Goal: Browse casually

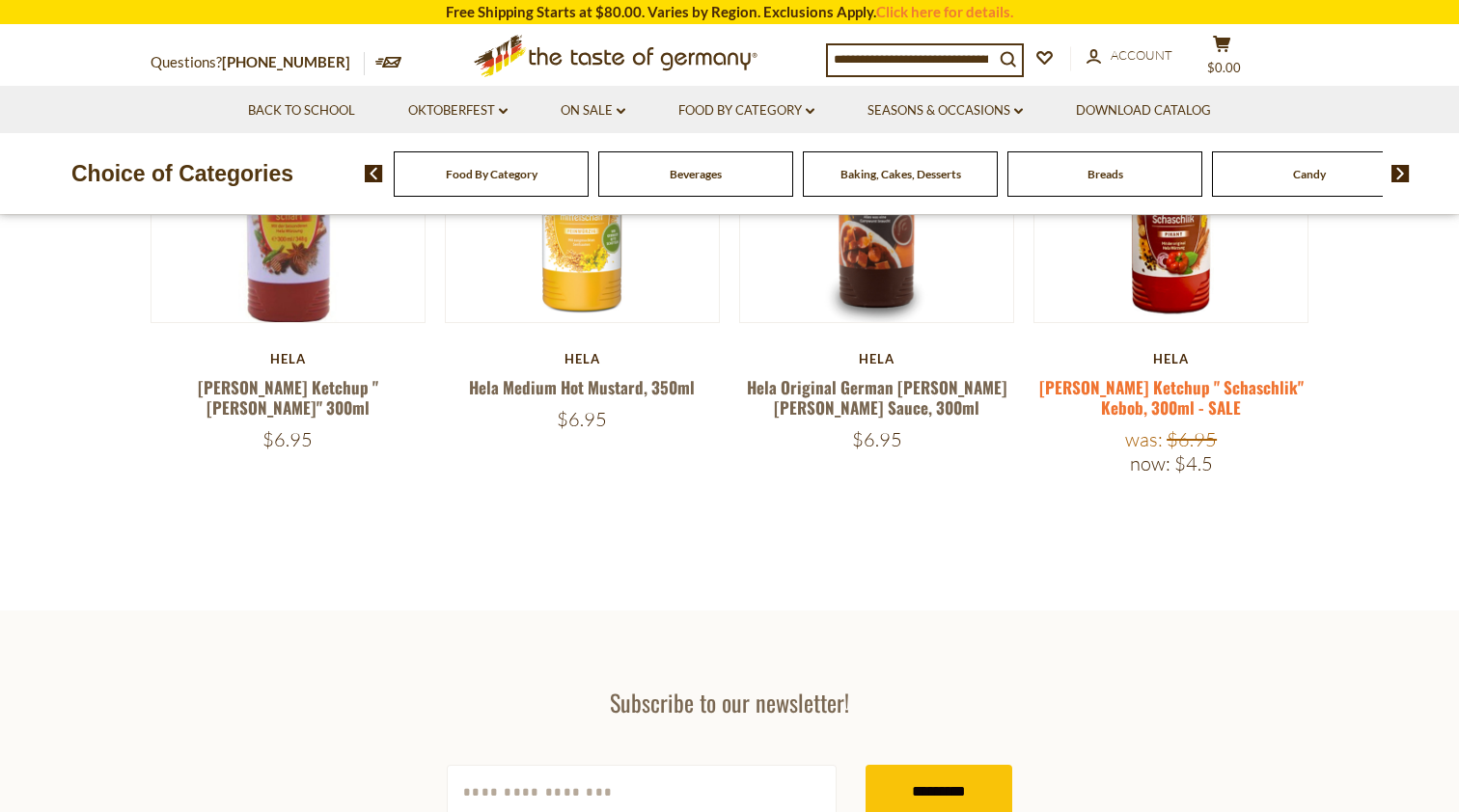
scroll to position [798, 0]
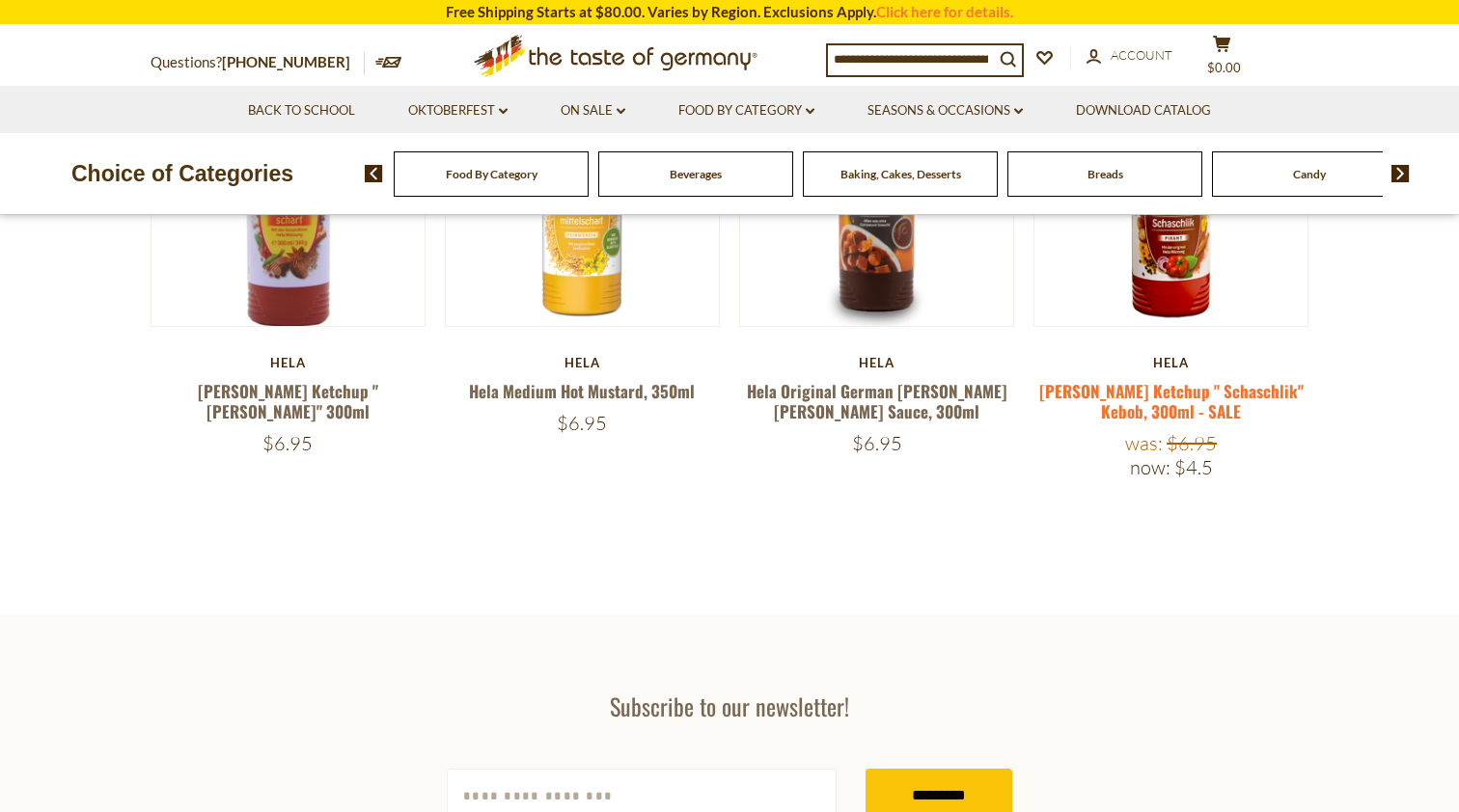
click at [1152, 393] on link "[PERSON_NAME] Ketchup " Schaschlik" Kebob, 300ml - SALE" at bounding box center [1170, 402] width 264 height 45
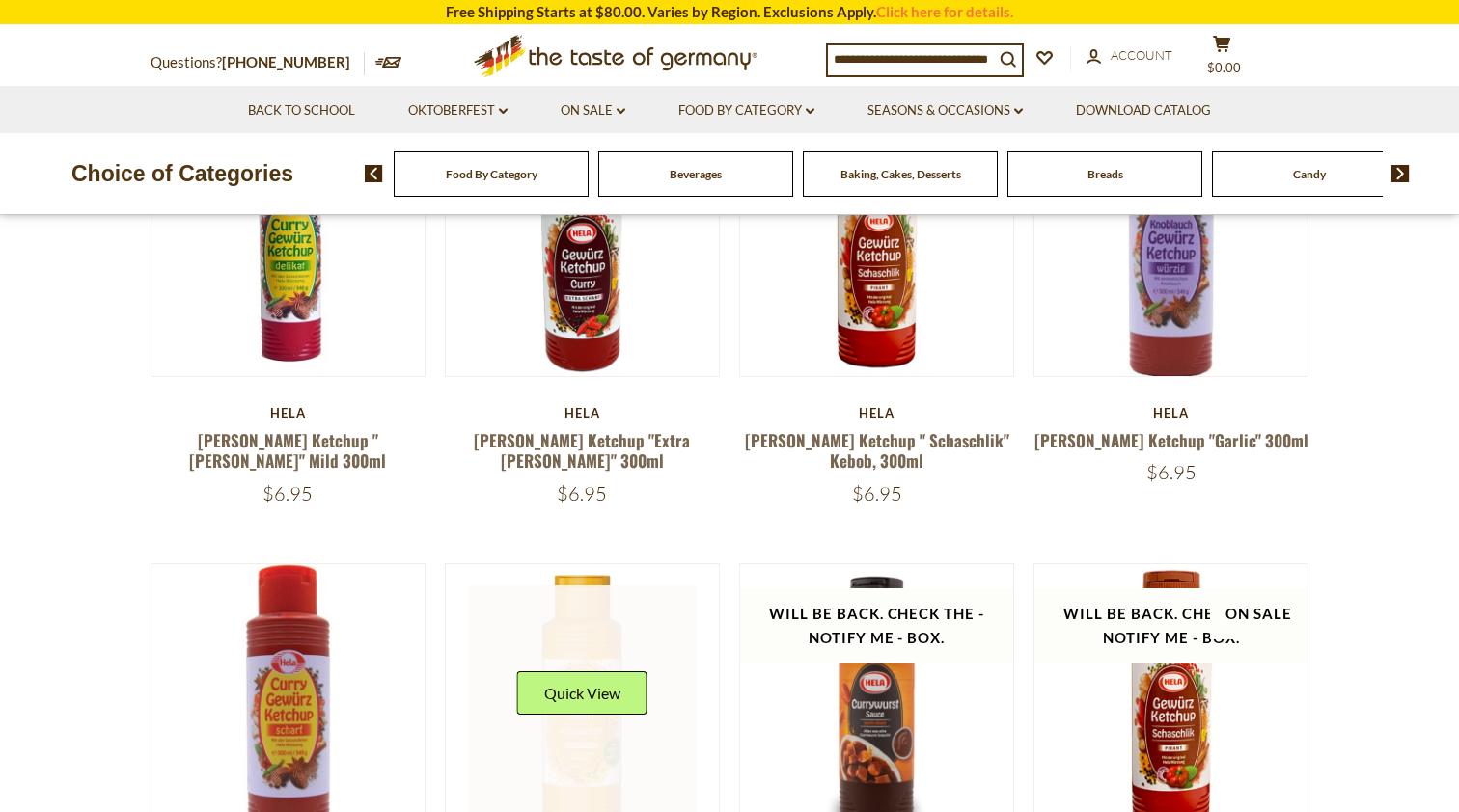
scroll to position [284, 0]
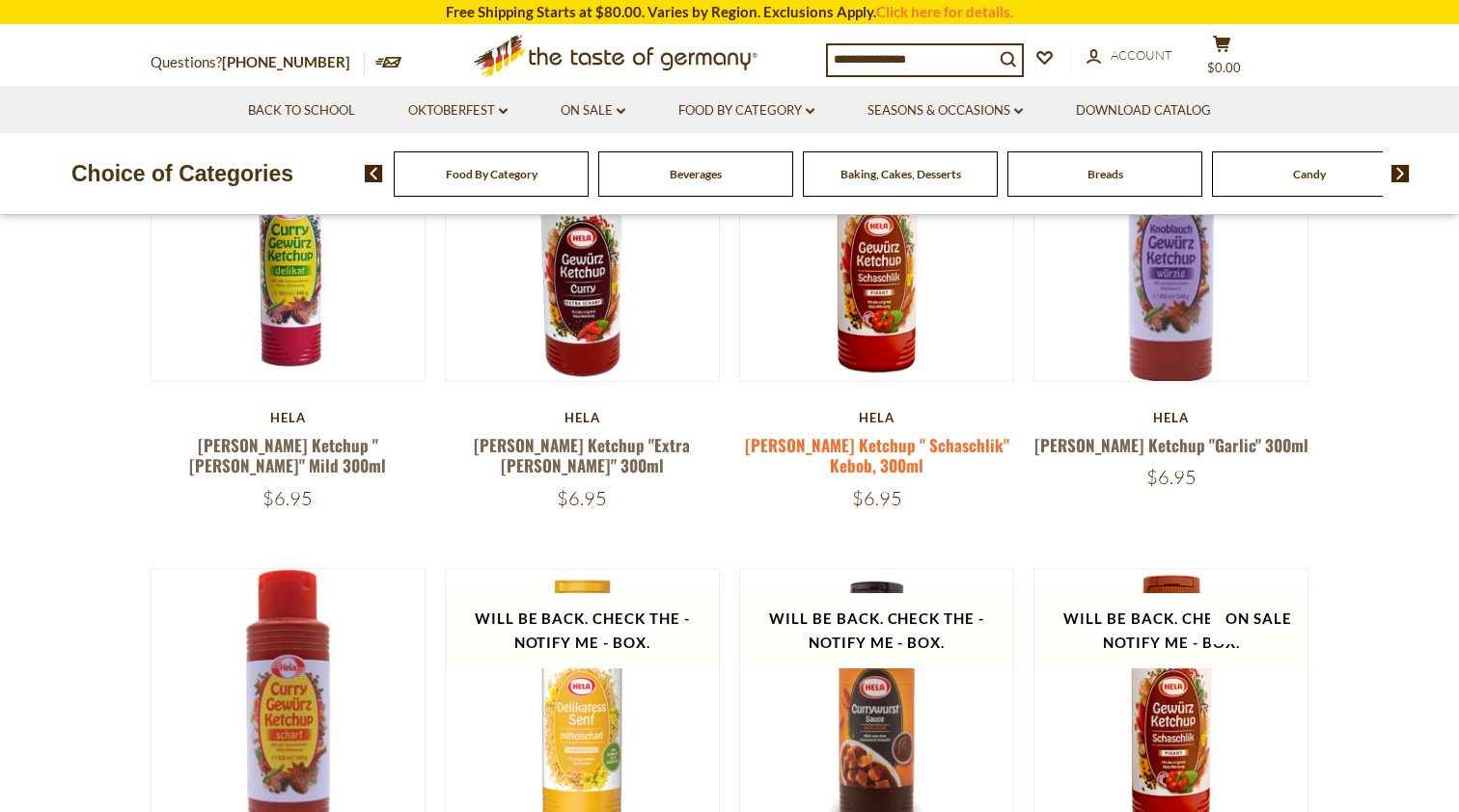
click at [911, 447] on link "[PERSON_NAME] Ketchup " Schaschlik" Kebob, 300ml" at bounding box center [877, 455] width 264 height 45
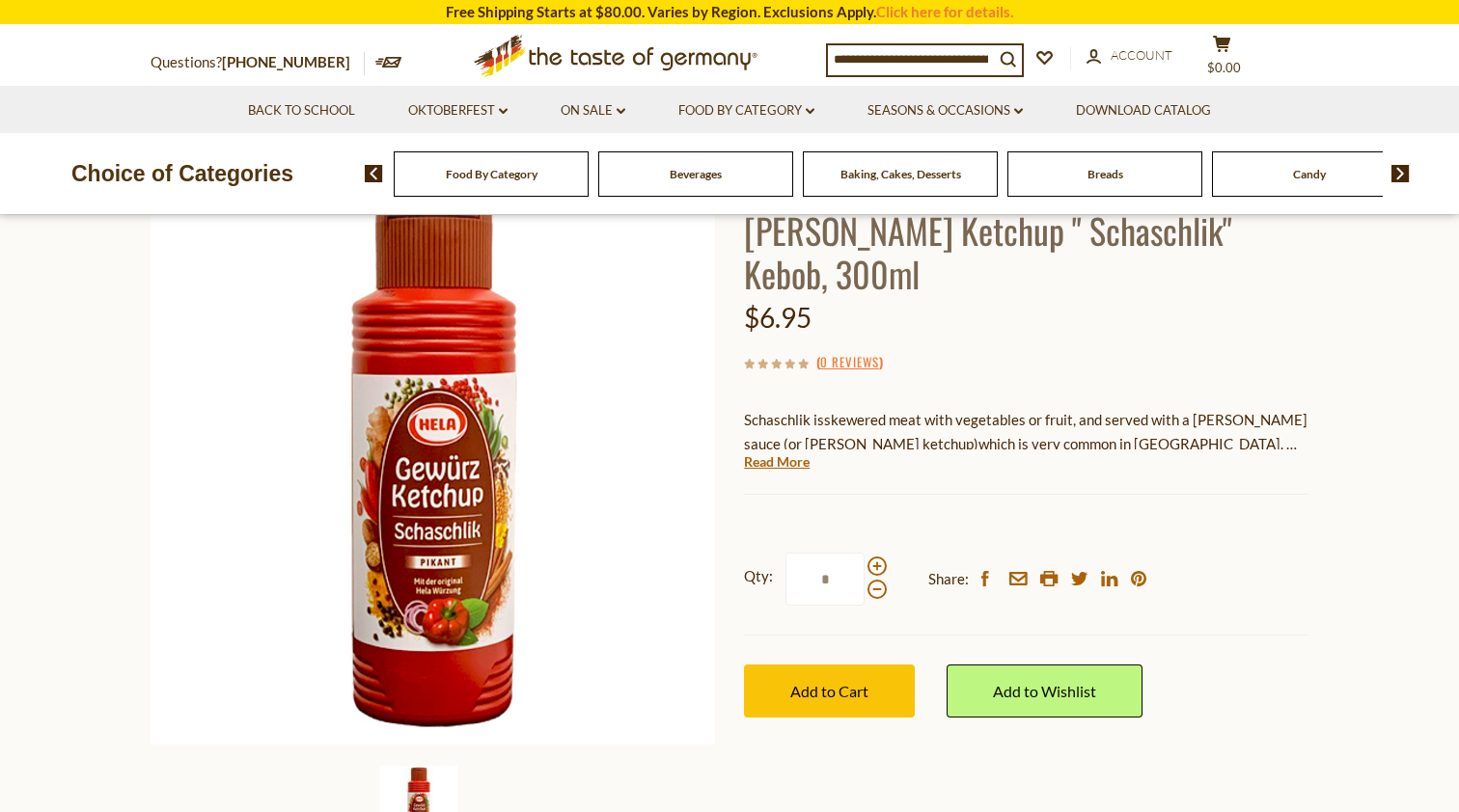
scroll to position [148, 0]
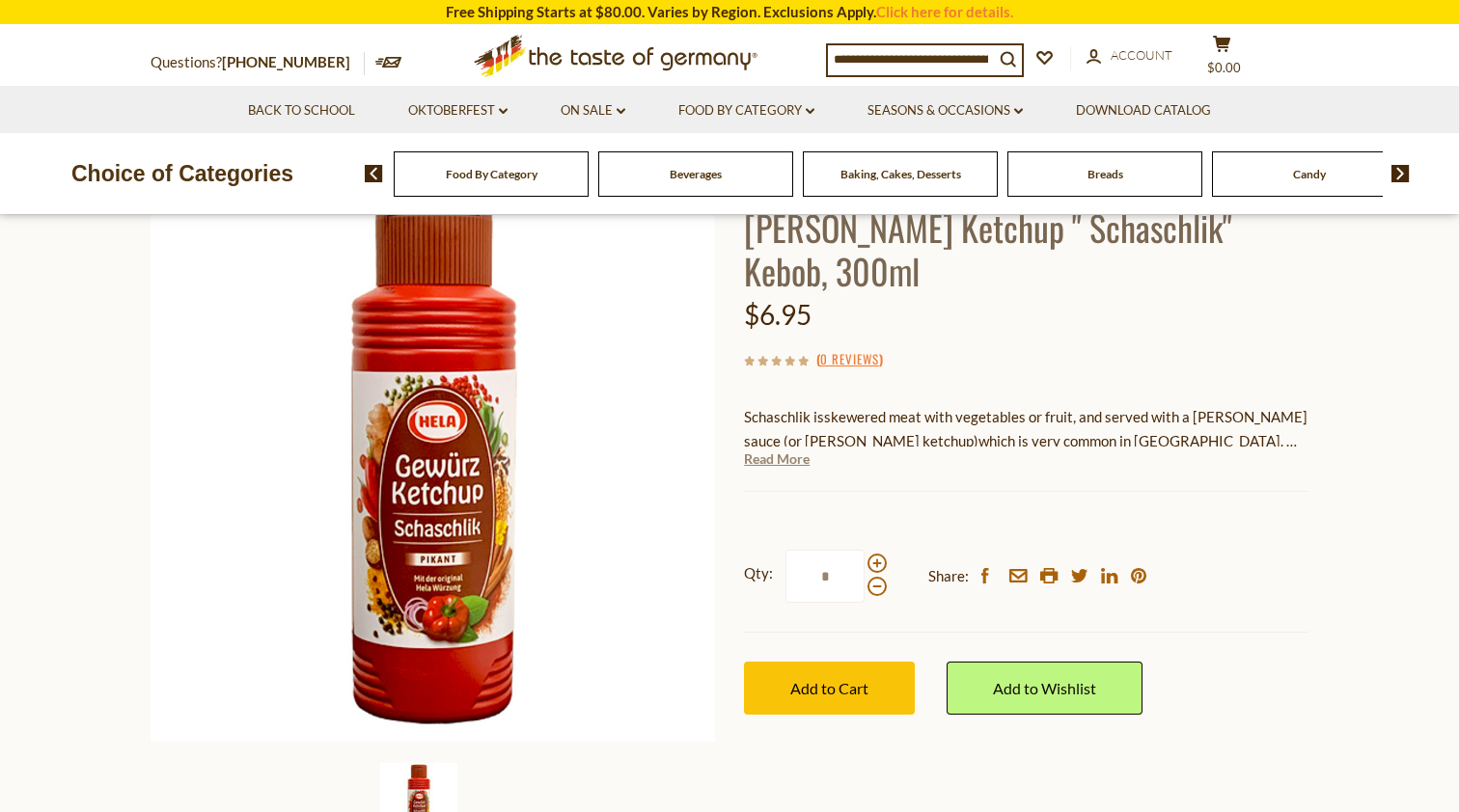
click at [776, 459] on link "Read More" at bounding box center [776, 459] width 65 height 19
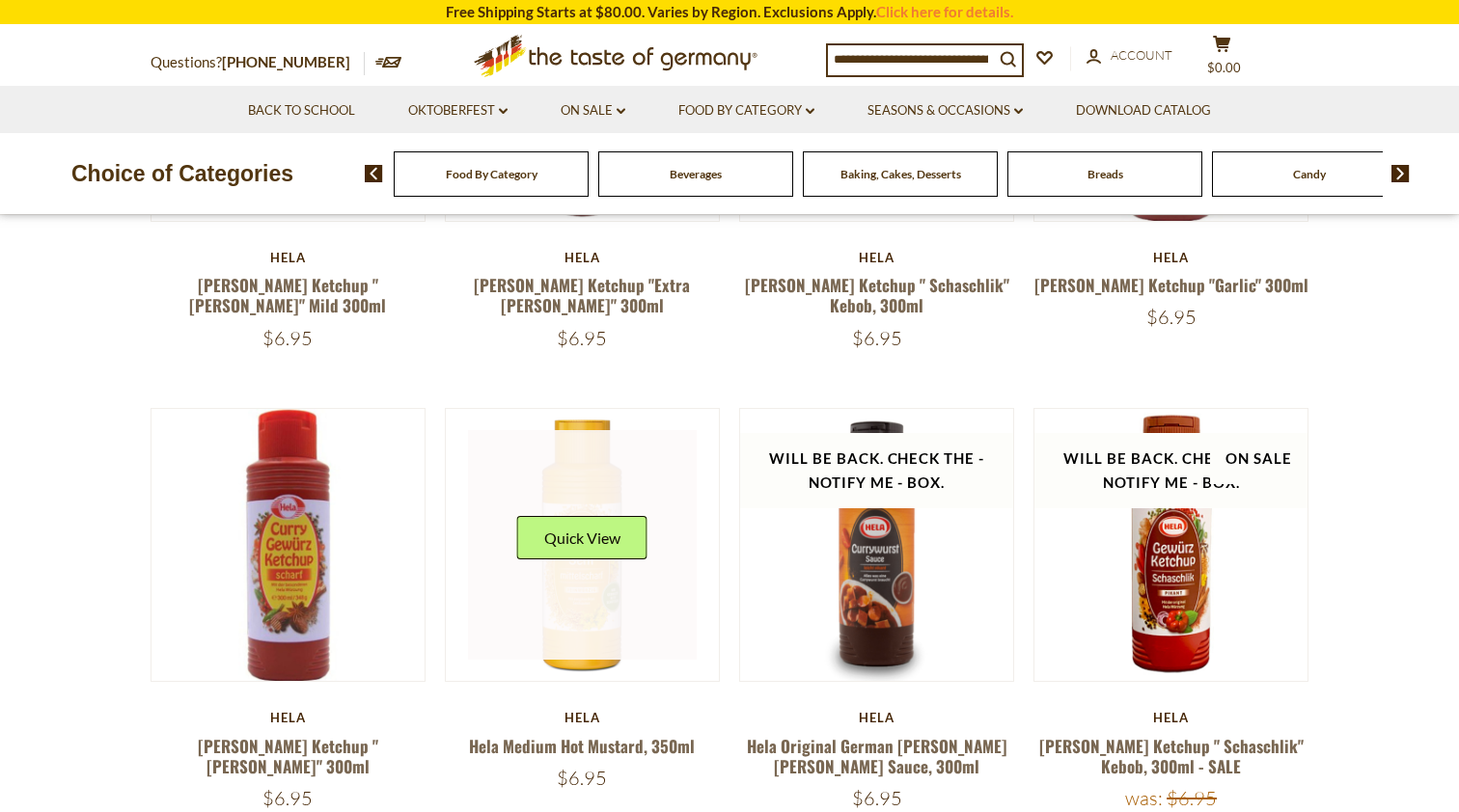
scroll to position [445, 0]
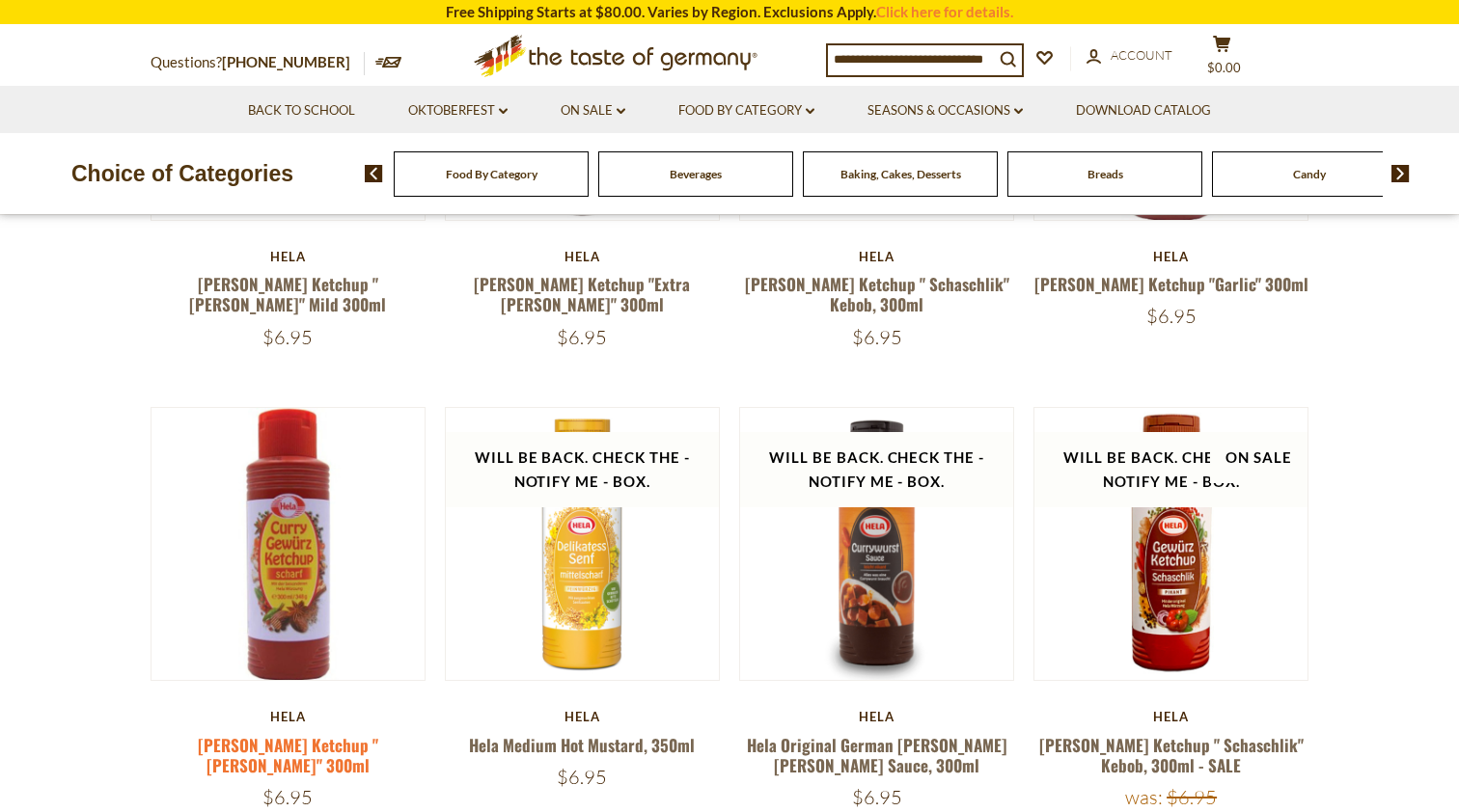
click at [301, 746] on link "[PERSON_NAME] Ketchup "[PERSON_NAME]" 300ml" at bounding box center [288, 755] width 180 height 45
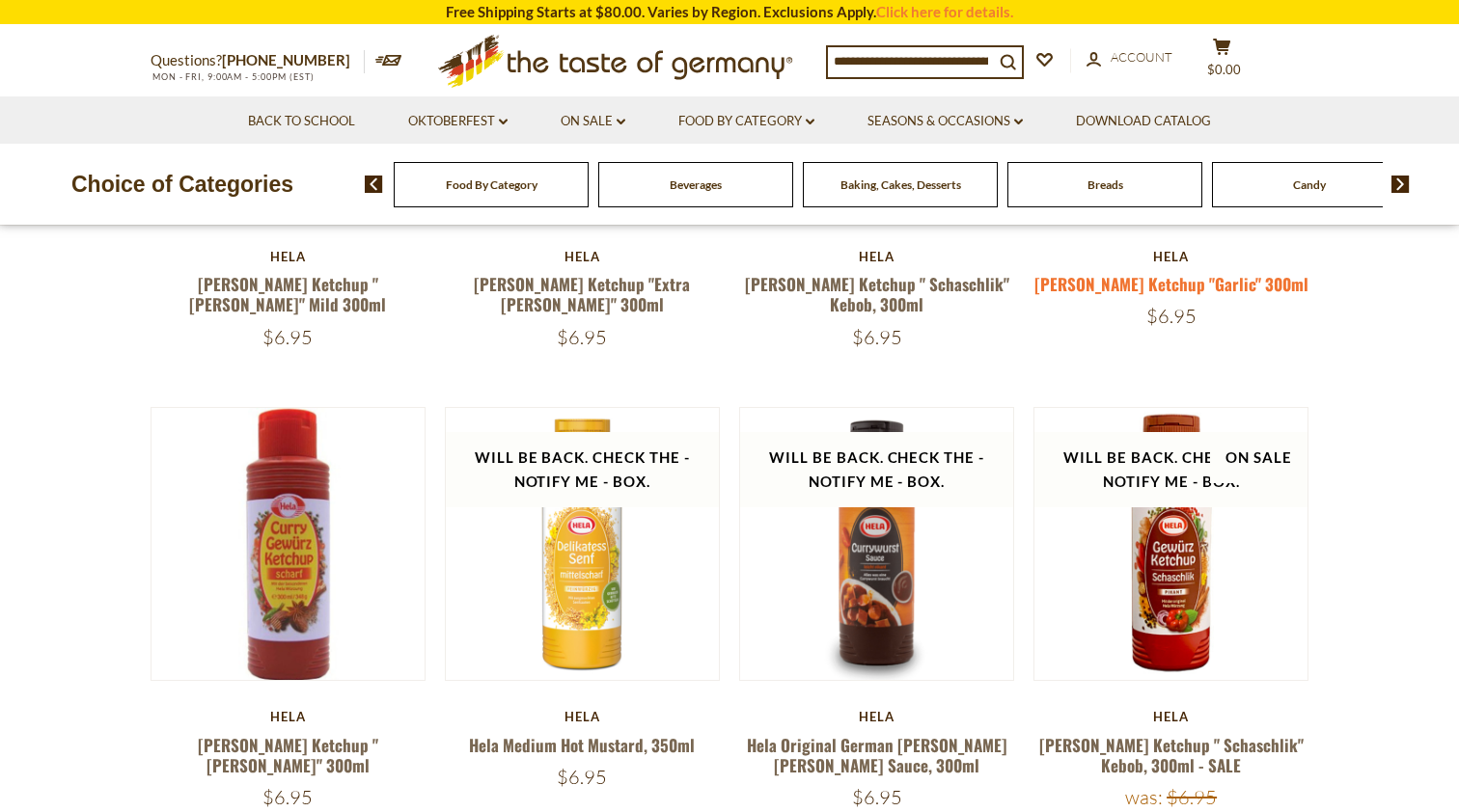
click at [1226, 277] on link "[PERSON_NAME] Ketchup "Garlic" 300ml" at bounding box center [1171, 284] width 274 height 24
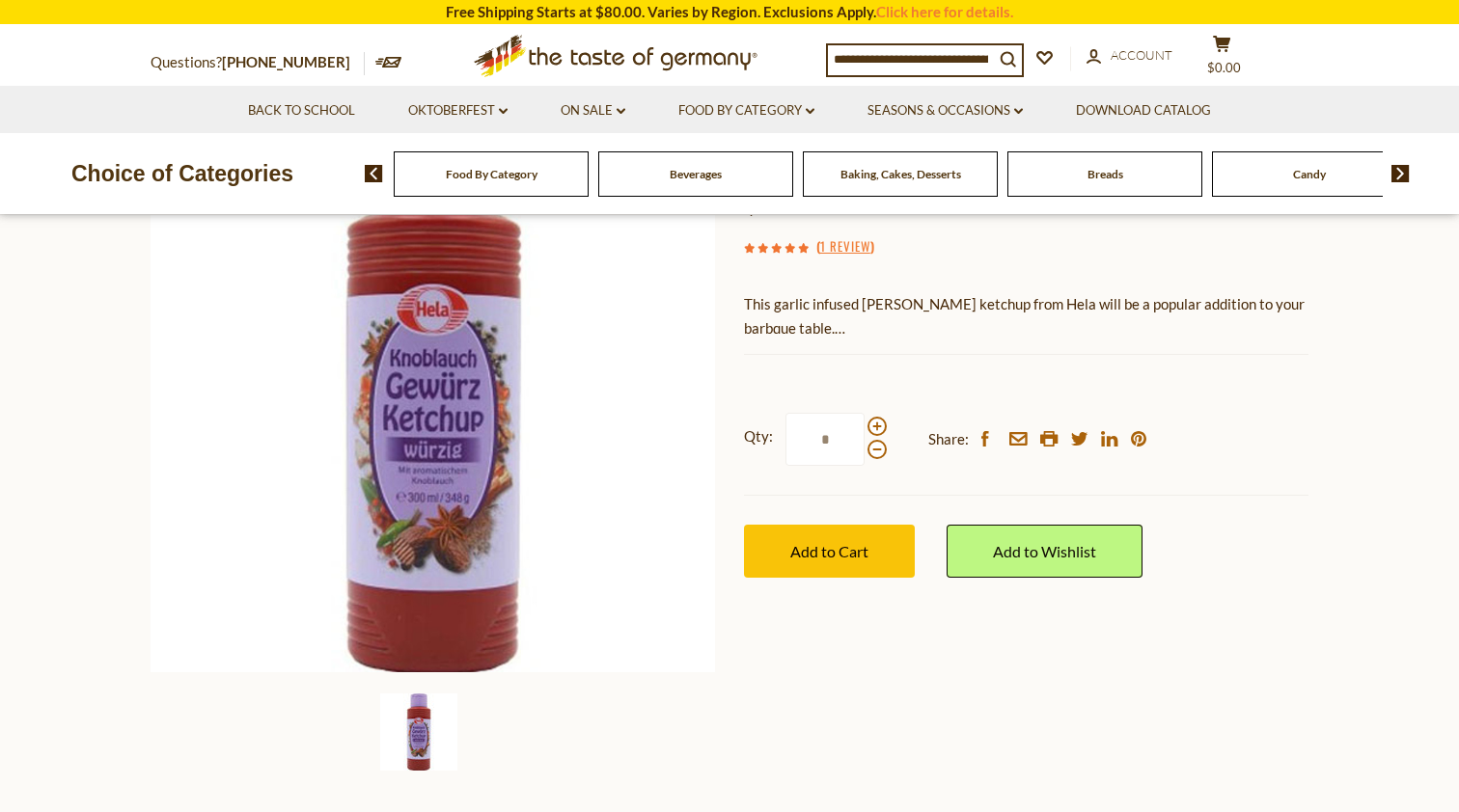
scroll to position [249, 0]
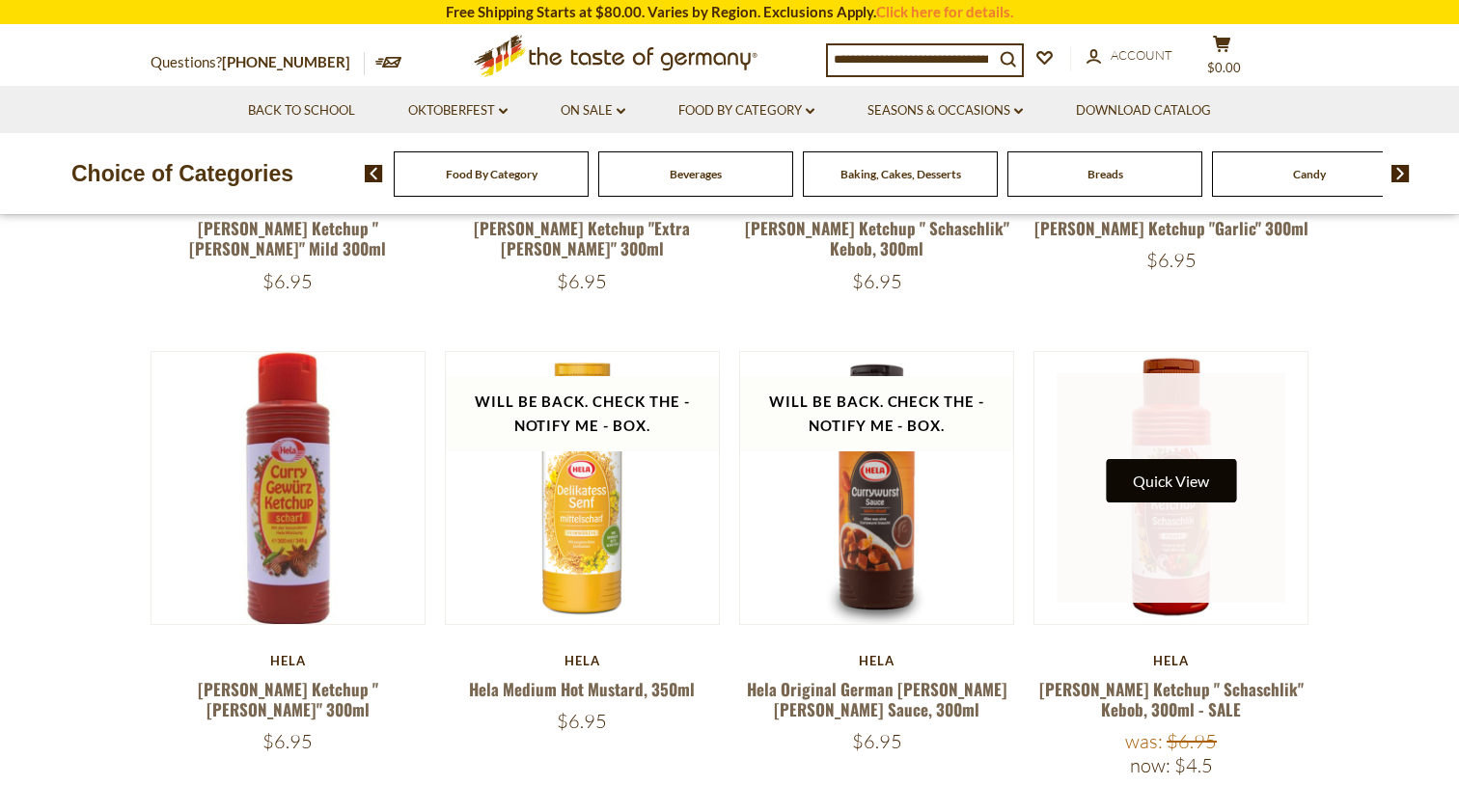
scroll to position [504, 0]
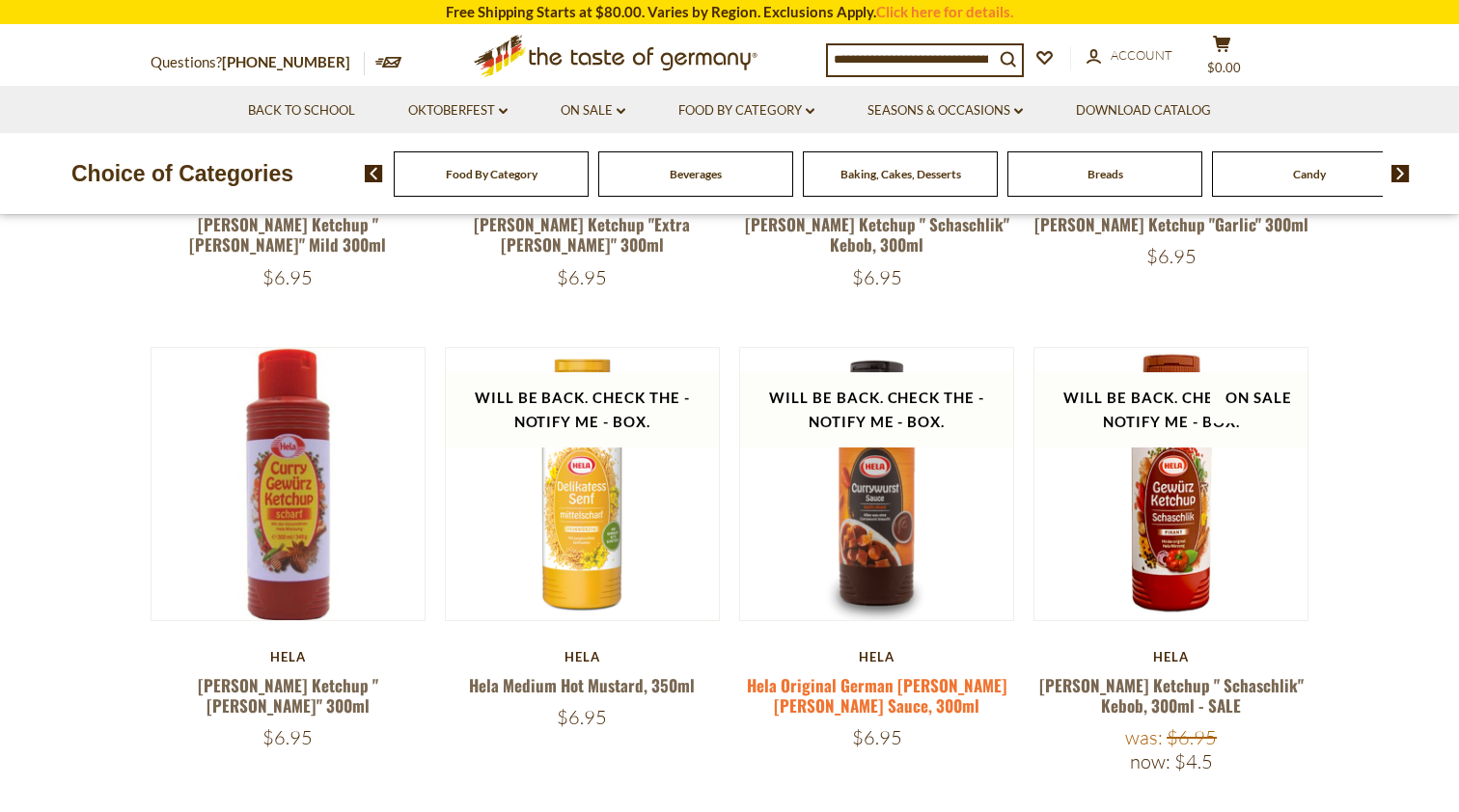
click at [874, 685] on link "Hela Original German [PERSON_NAME] [PERSON_NAME] Sauce, 300ml" at bounding box center [877, 696] width 260 height 45
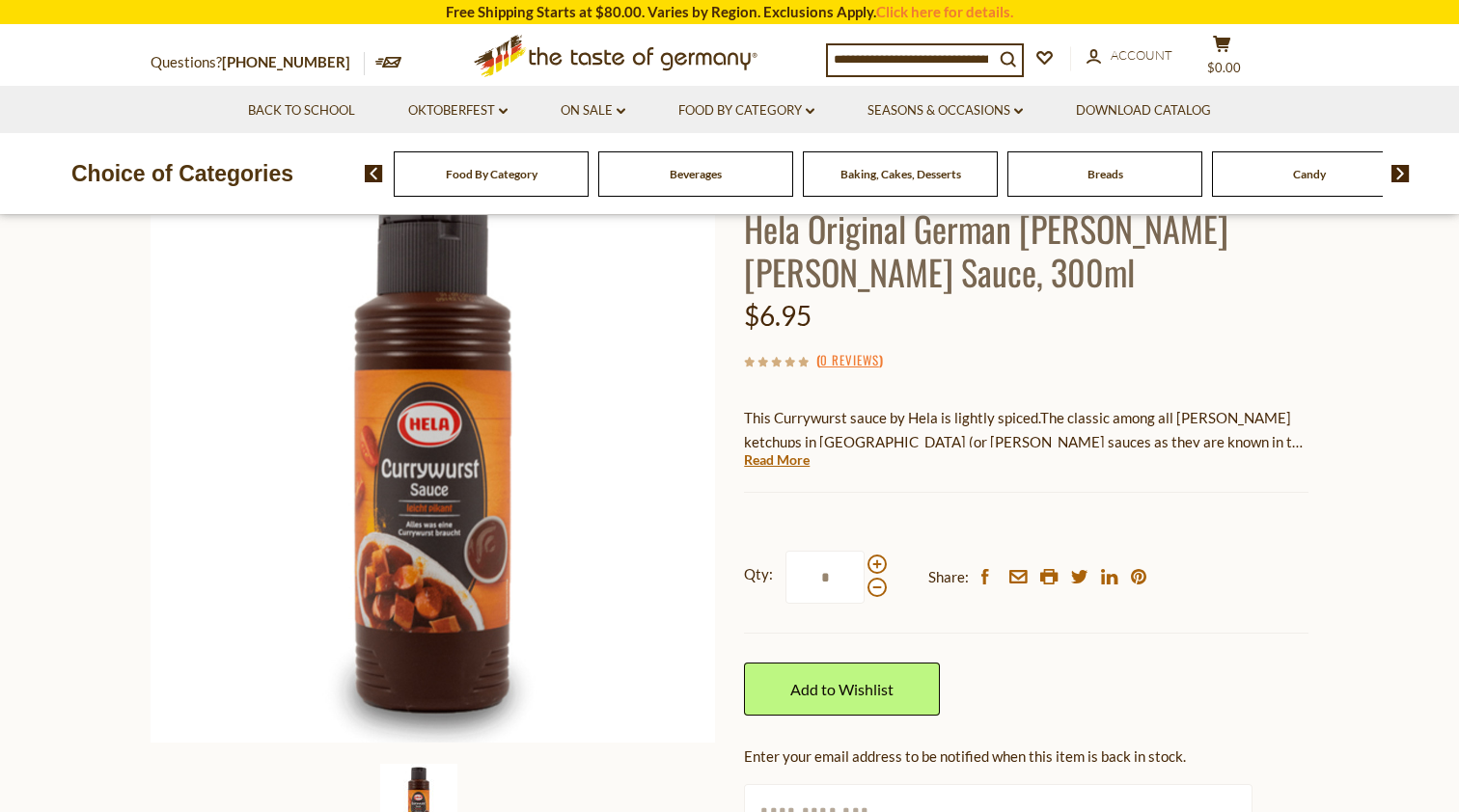
scroll to position [152, 0]
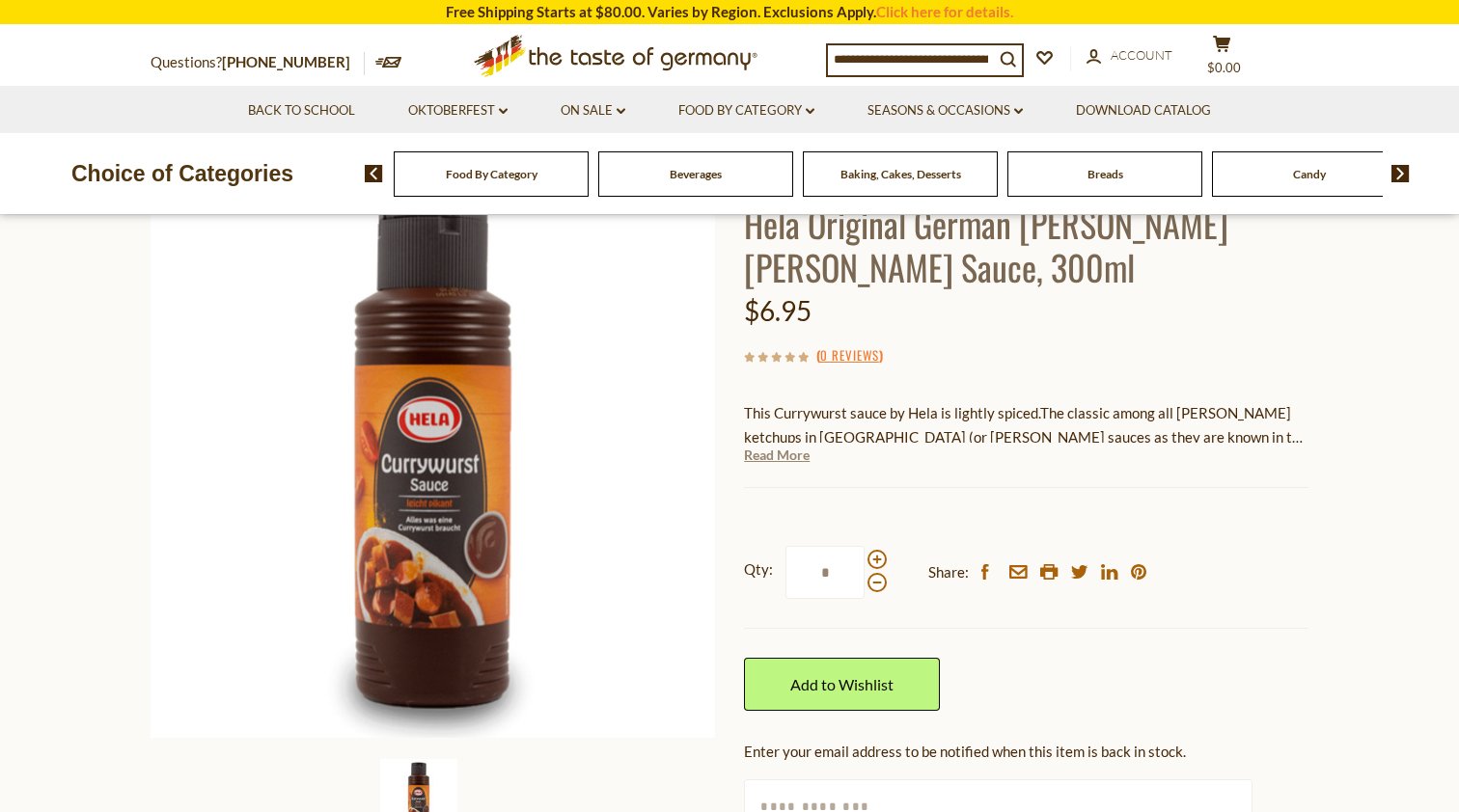
click at [763, 456] on link "Read More" at bounding box center [776, 455] width 65 height 19
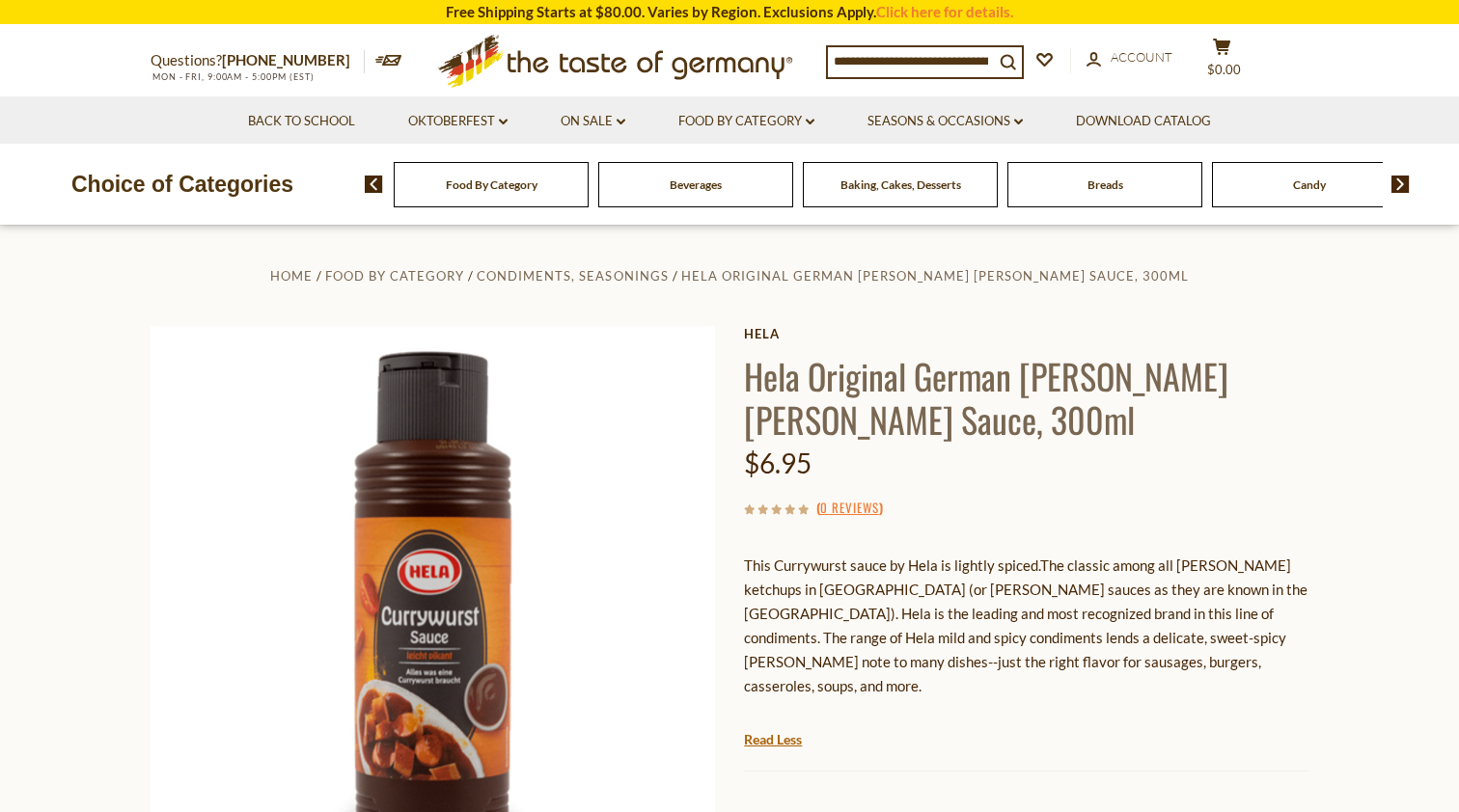
scroll to position [0, 0]
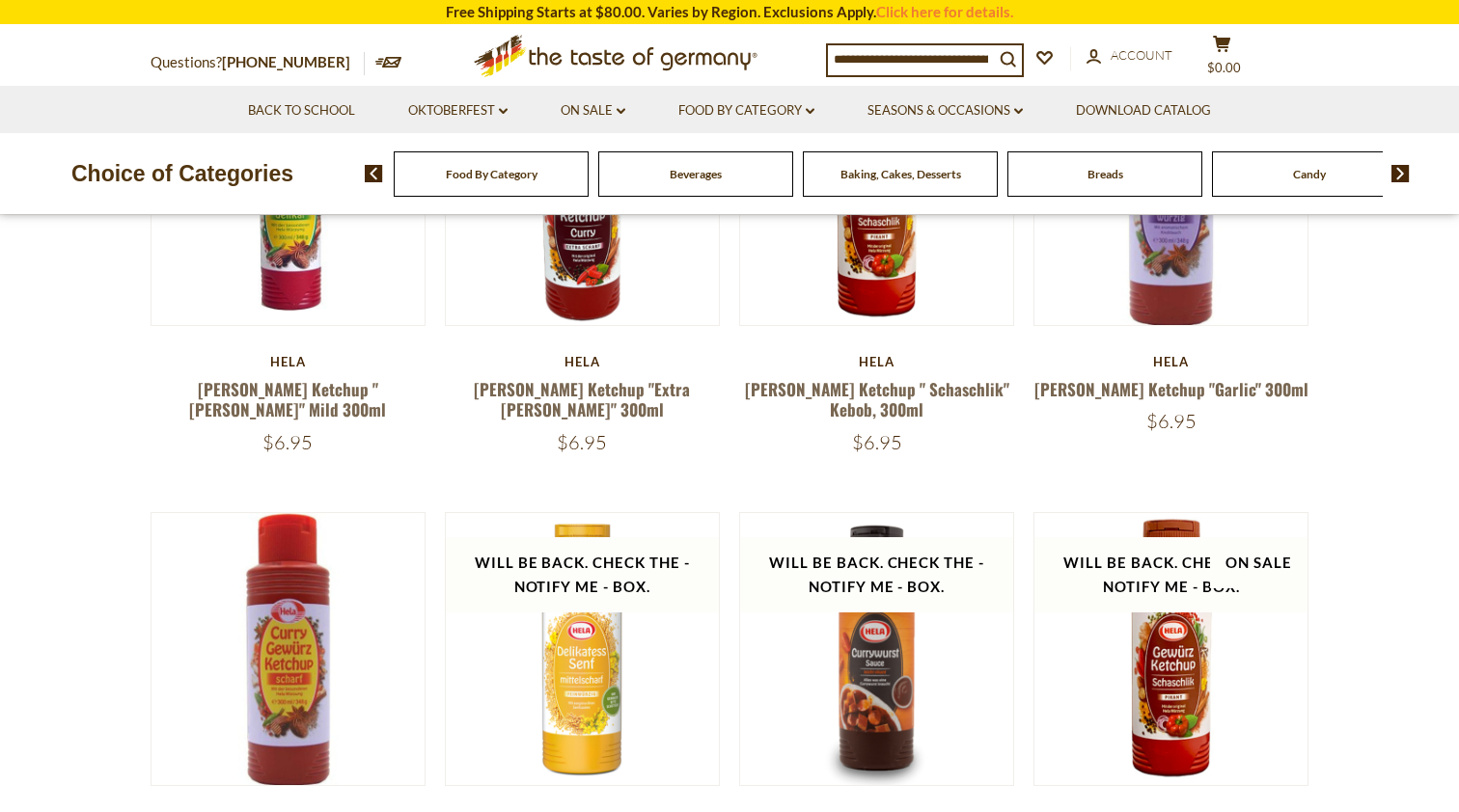
scroll to position [365, 0]
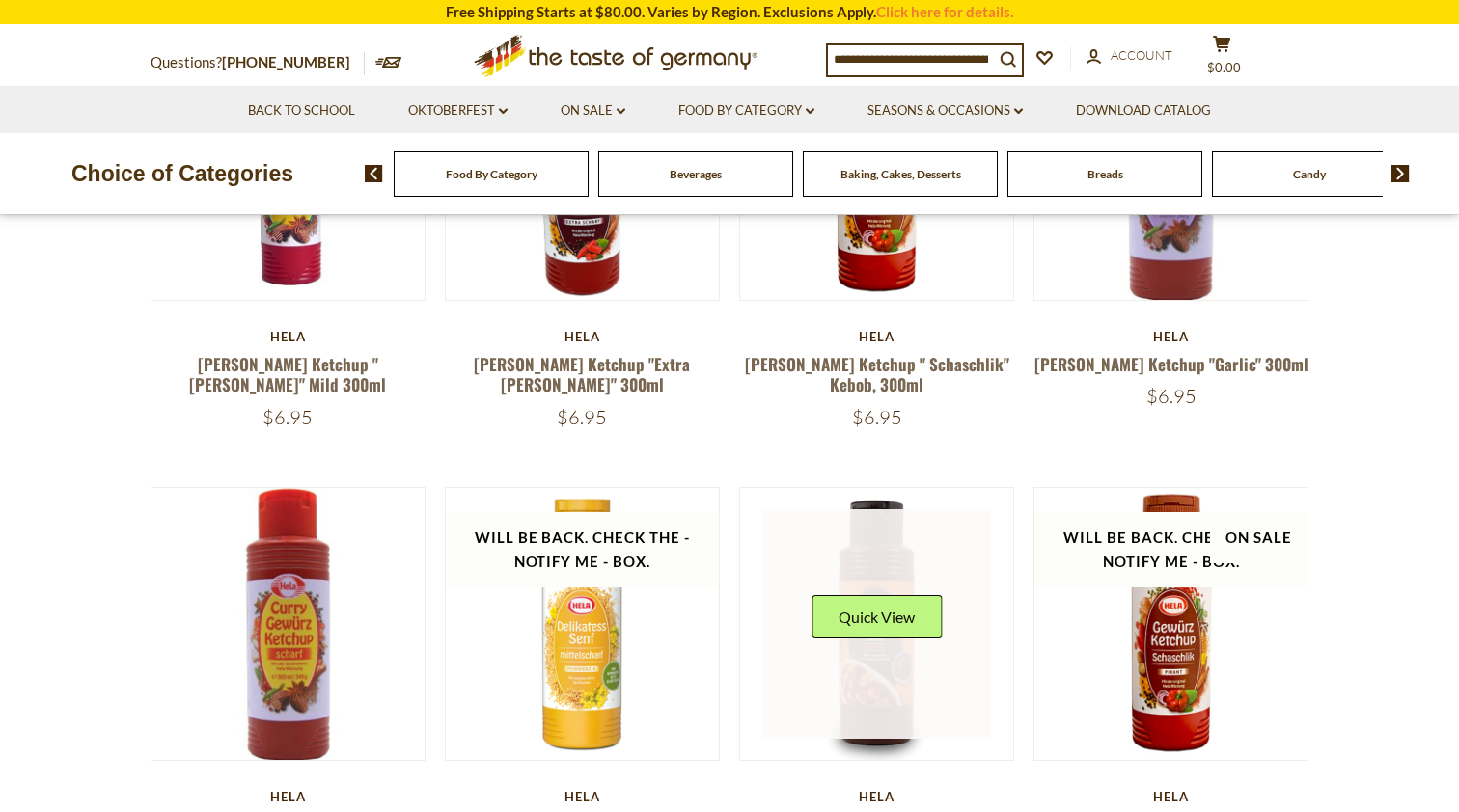
click at [874, 566] on link at bounding box center [877, 623] width 229 height 229
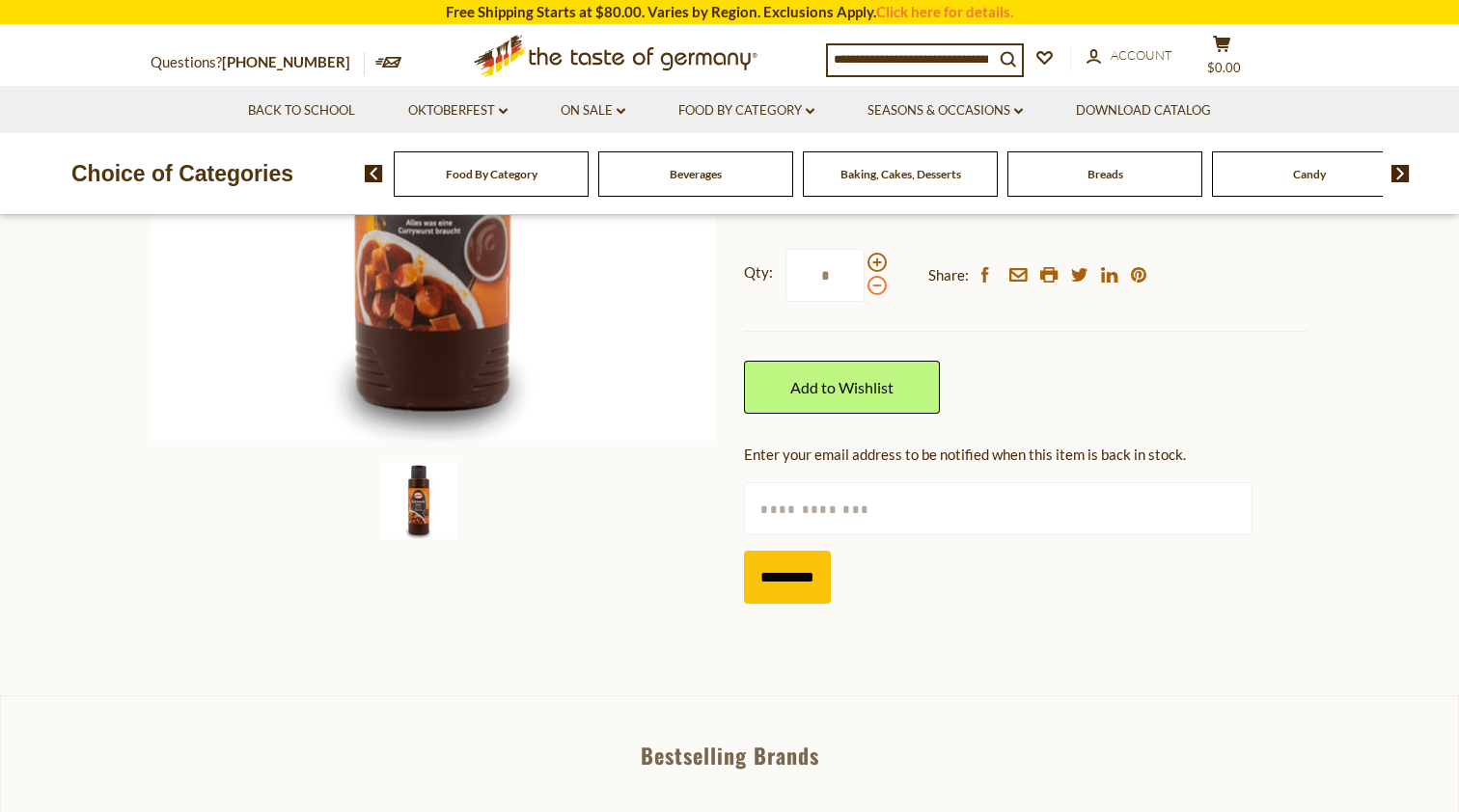
scroll to position [451, 0]
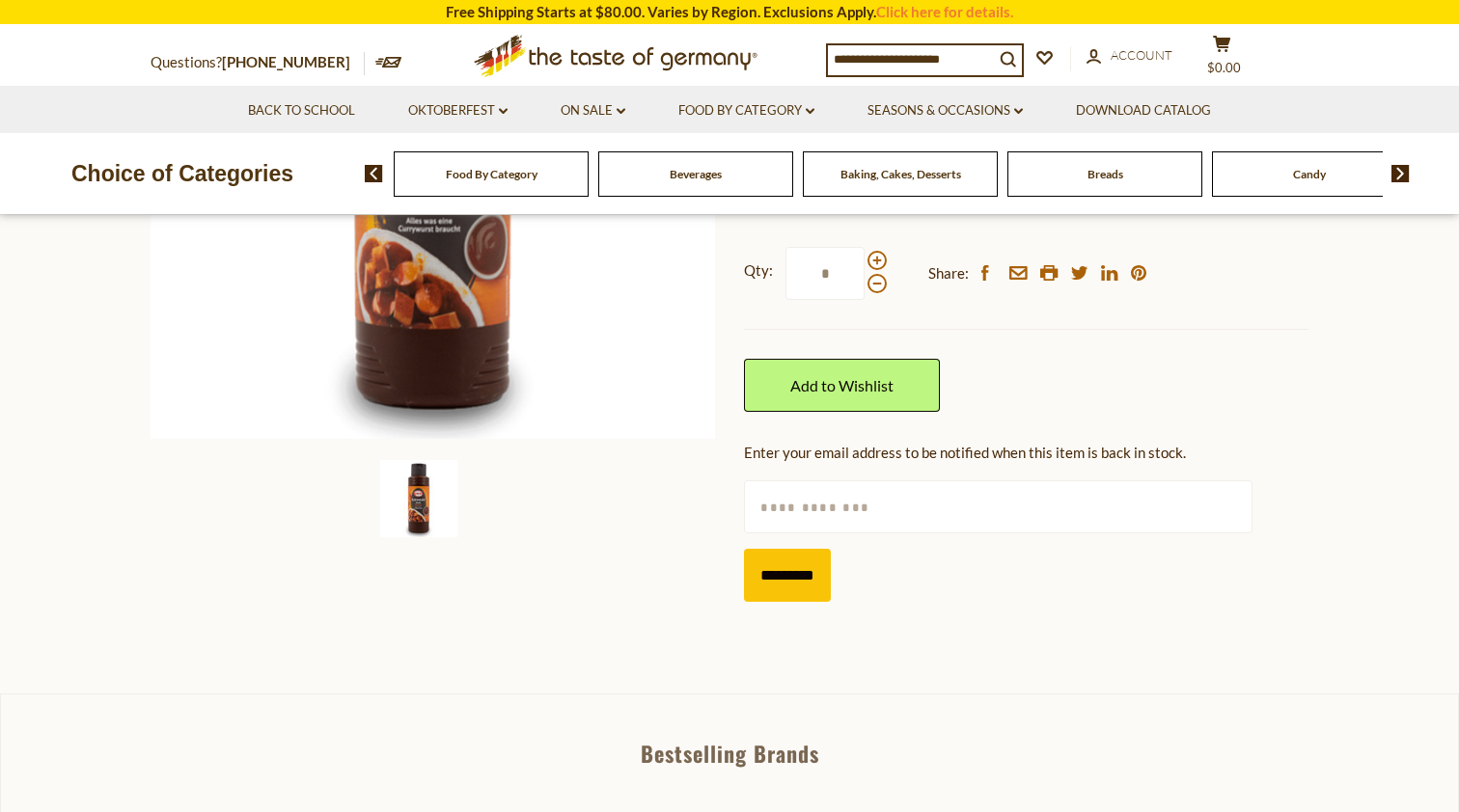
click at [783, 502] on input "text" at bounding box center [998, 507] width 507 height 53
type input "**********"
click at [1165, 51] on span "Account" at bounding box center [1141, 55] width 61 height 16
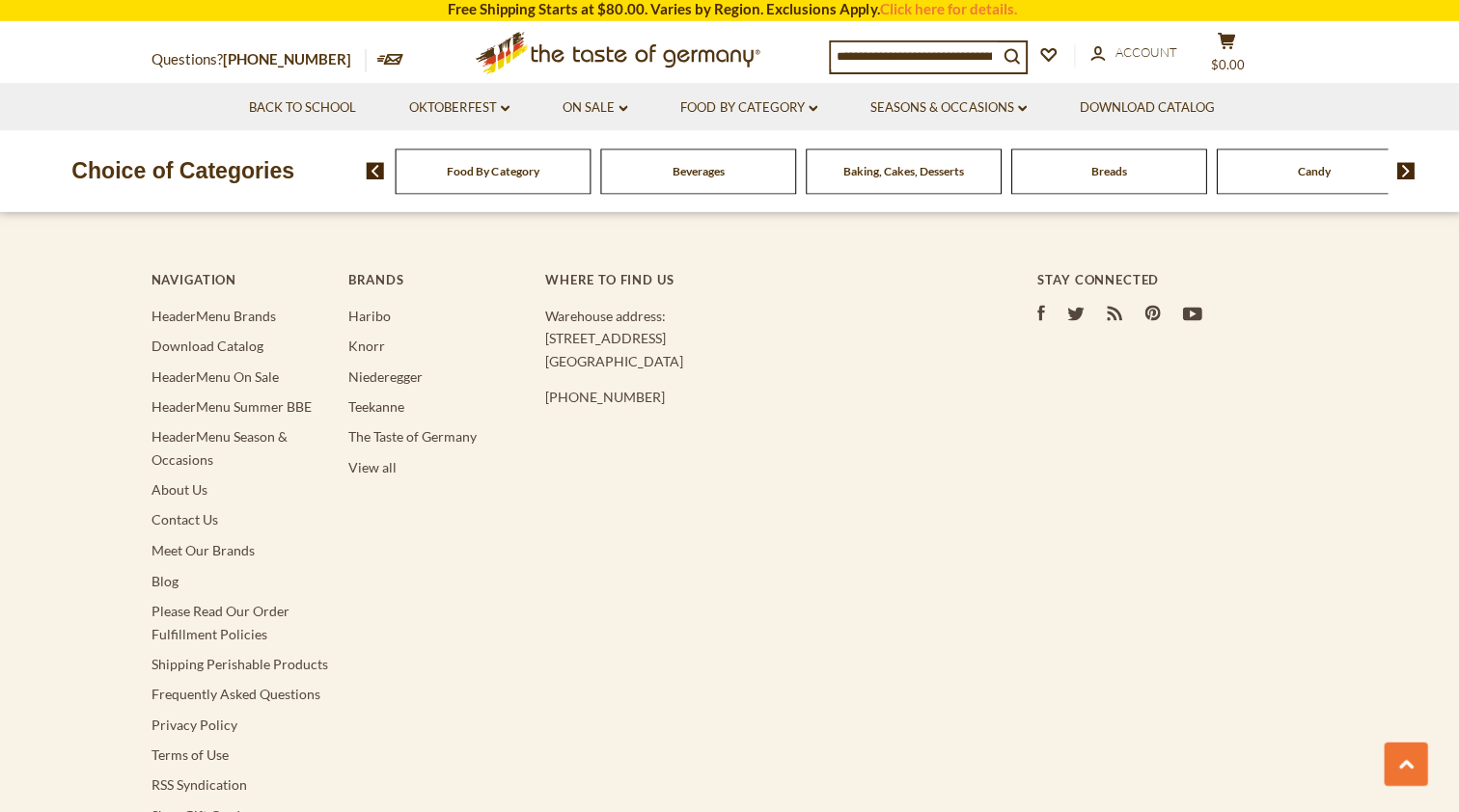
scroll to position [5968, 0]
click at [190, 654] on link "Shipping Perishable Products" at bounding box center [238, 662] width 177 height 17
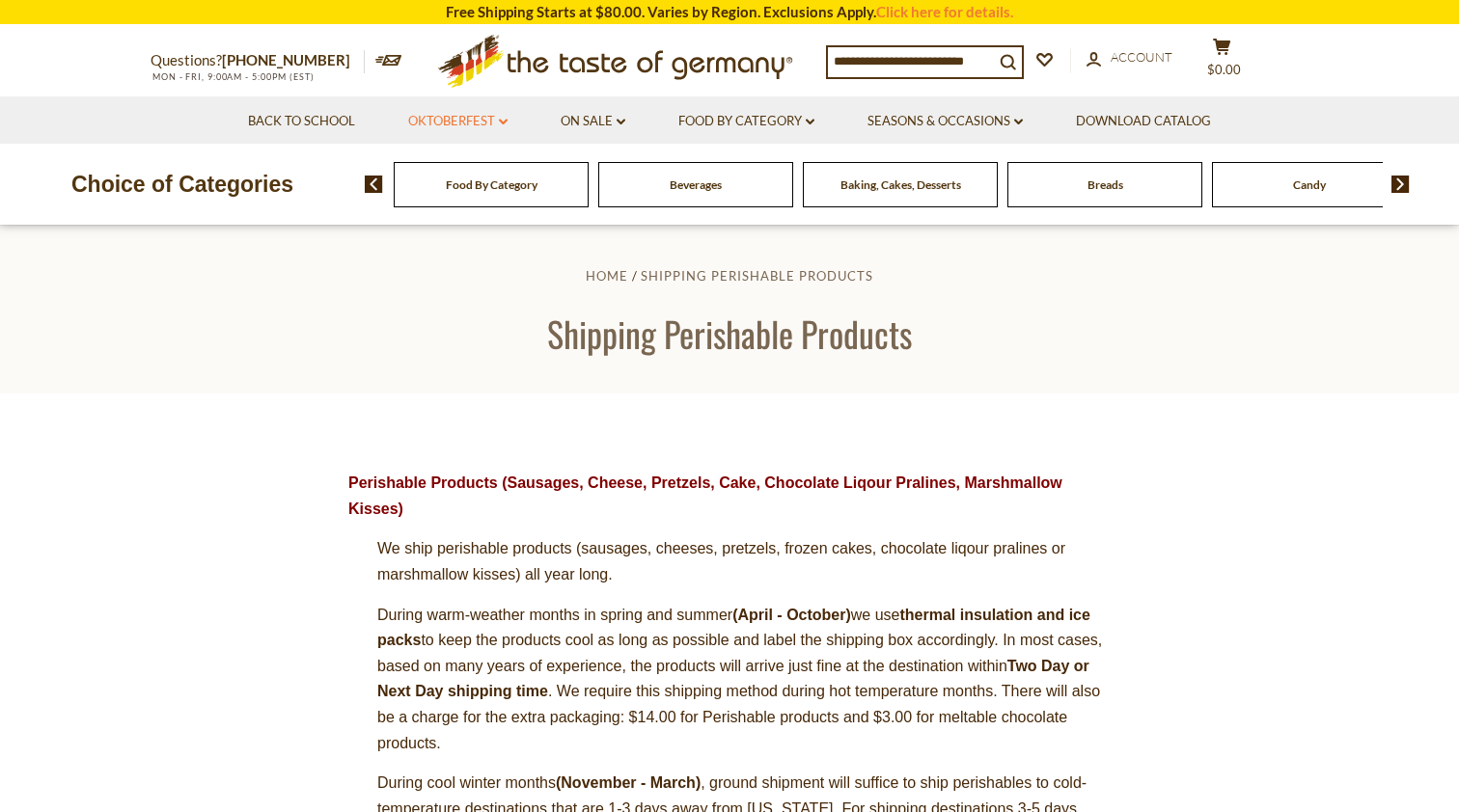
click at [484, 117] on link "Oktoberfest dropdown_arrow" at bounding box center [457, 122] width 99 height 21
click at [471, 206] on link "Oktoberfest Foods" at bounding box center [457, 205] width 119 height 18
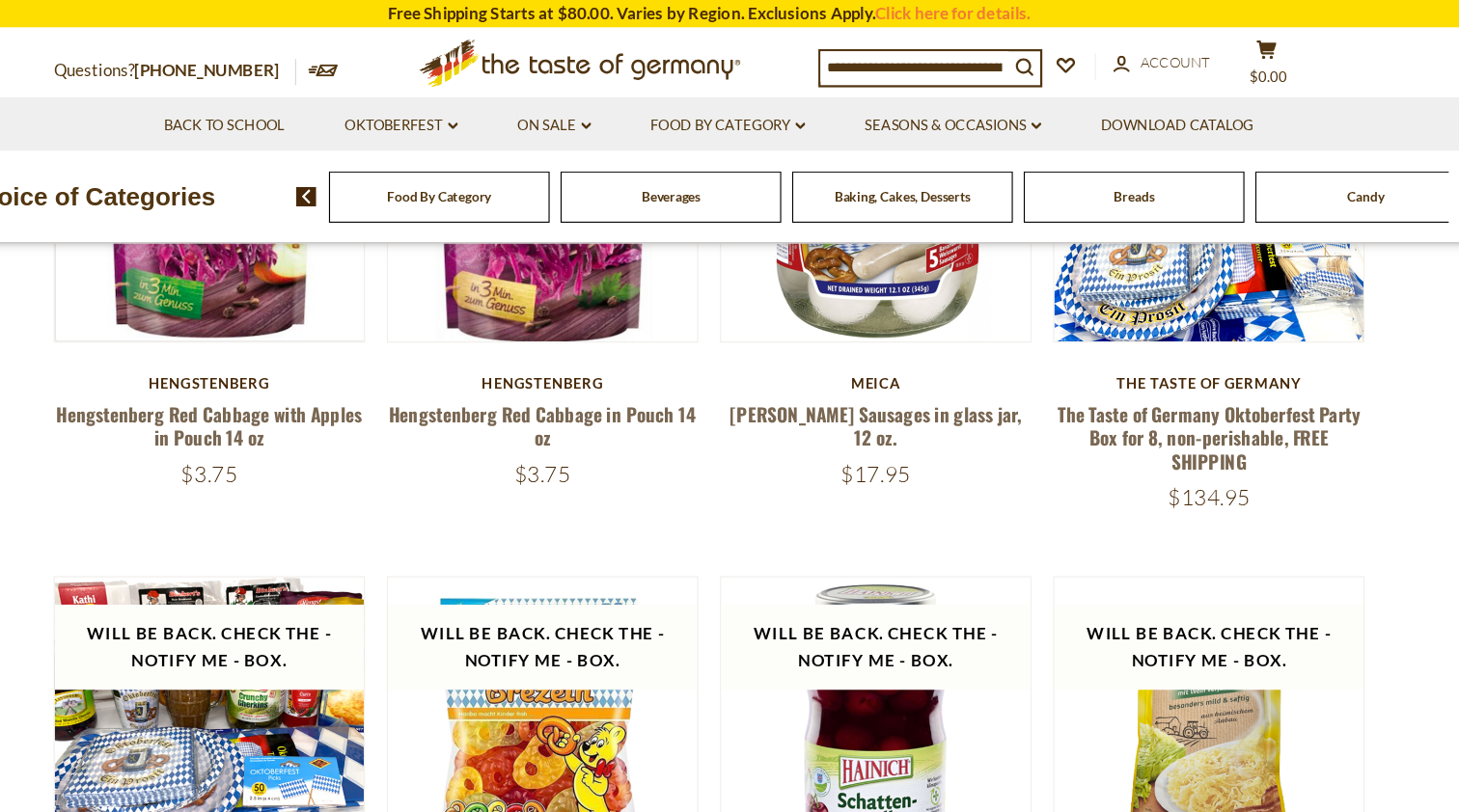
scroll to position [1346, 0]
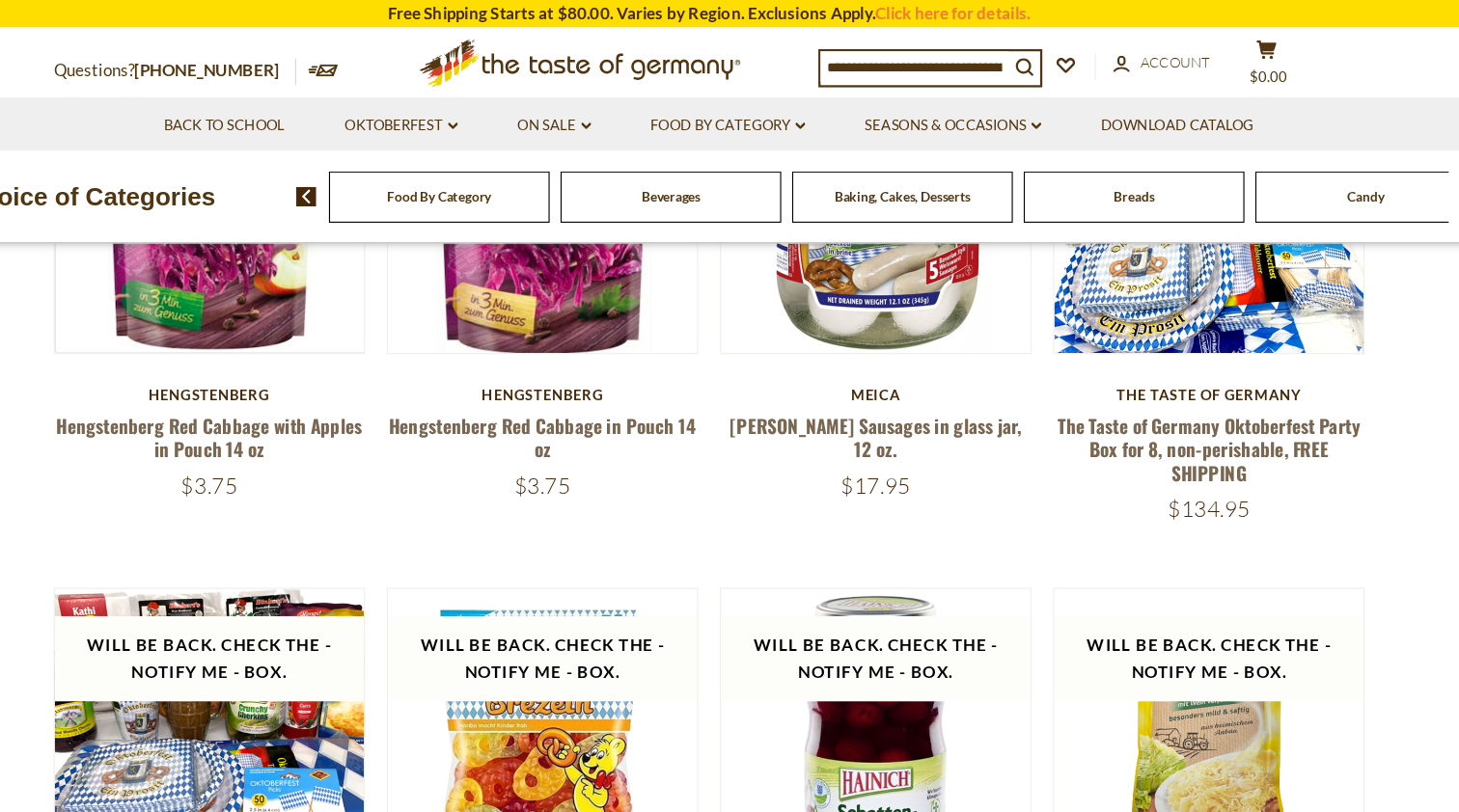
click at [841, 175] on span "Baking, Cakes, Desserts" at bounding box center [901, 174] width 121 height 15
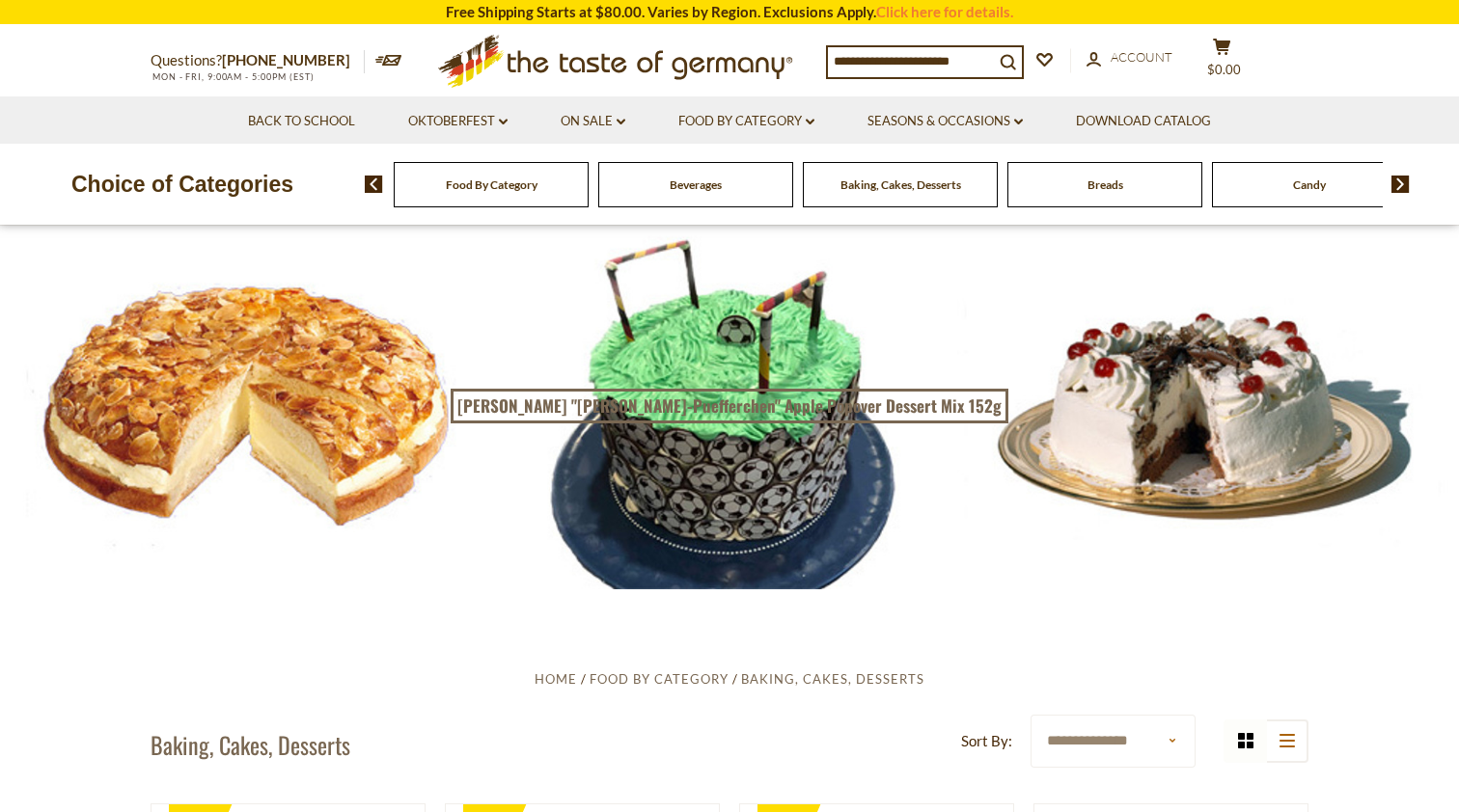
click at [1095, 186] on span "Breads" at bounding box center [1105, 184] width 36 height 15
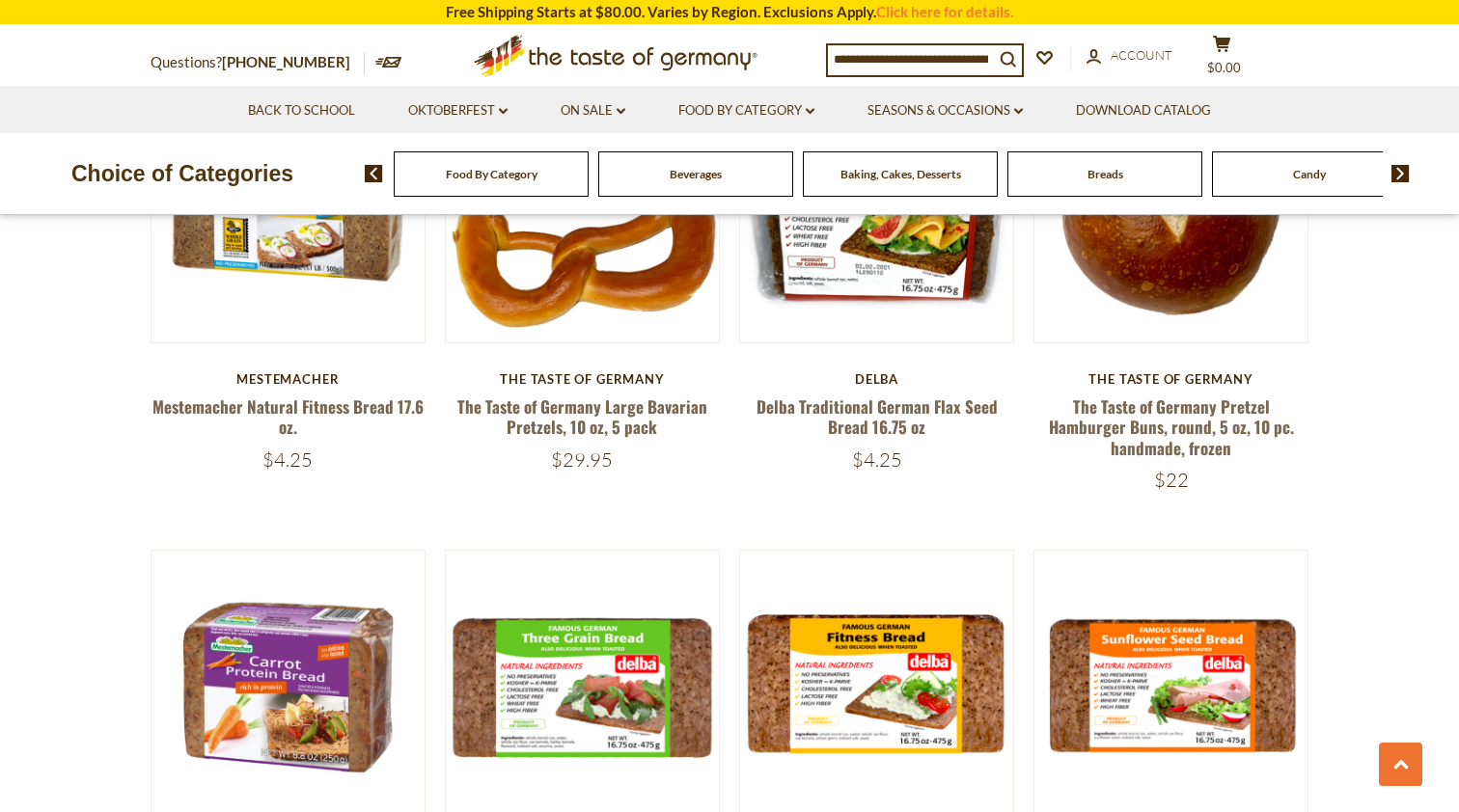
scroll to position [2575, 0]
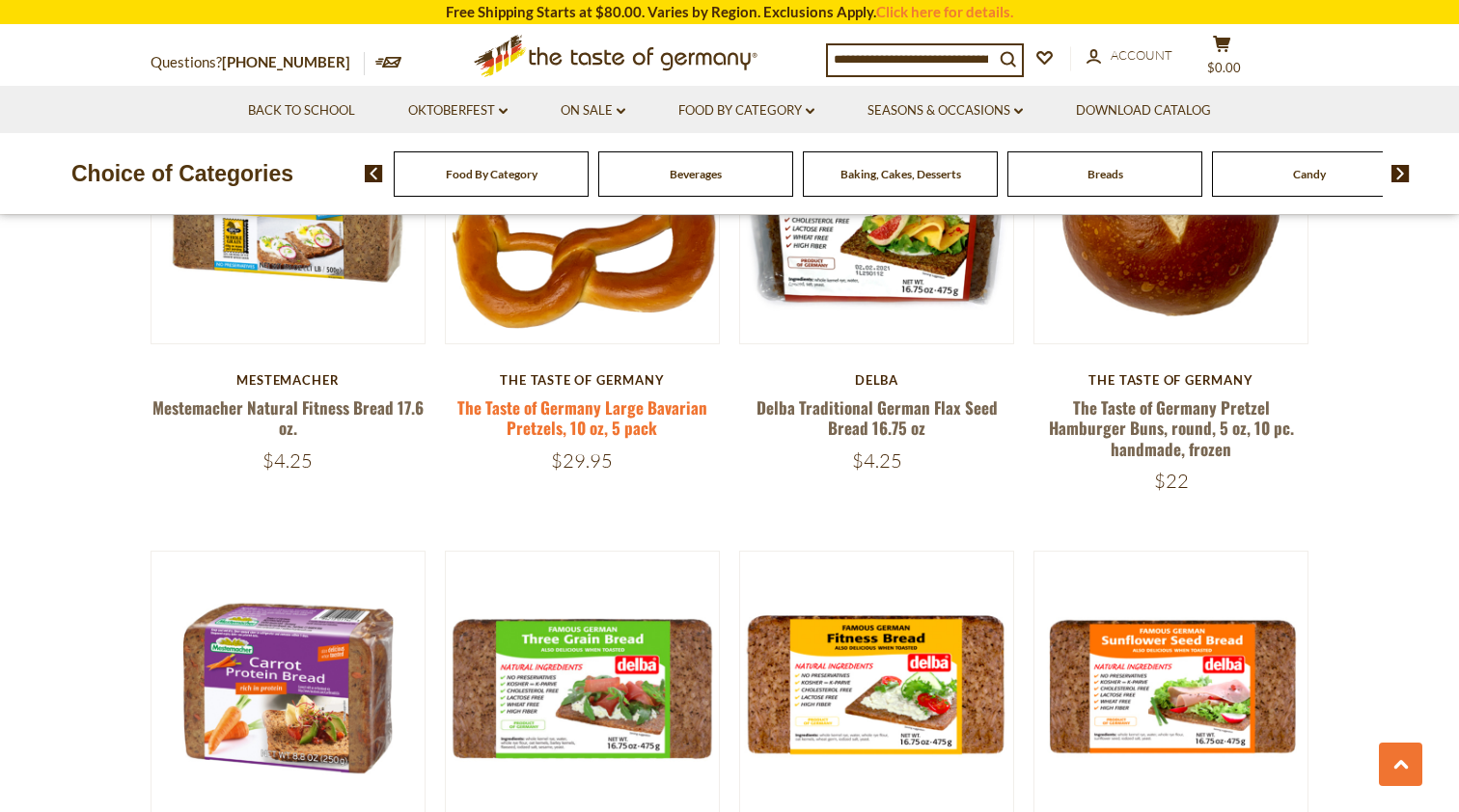
click at [587, 404] on link "The Taste of Germany Large Bavarian Pretzels, 10 oz, 5 pack" at bounding box center [582, 418] width 250 height 45
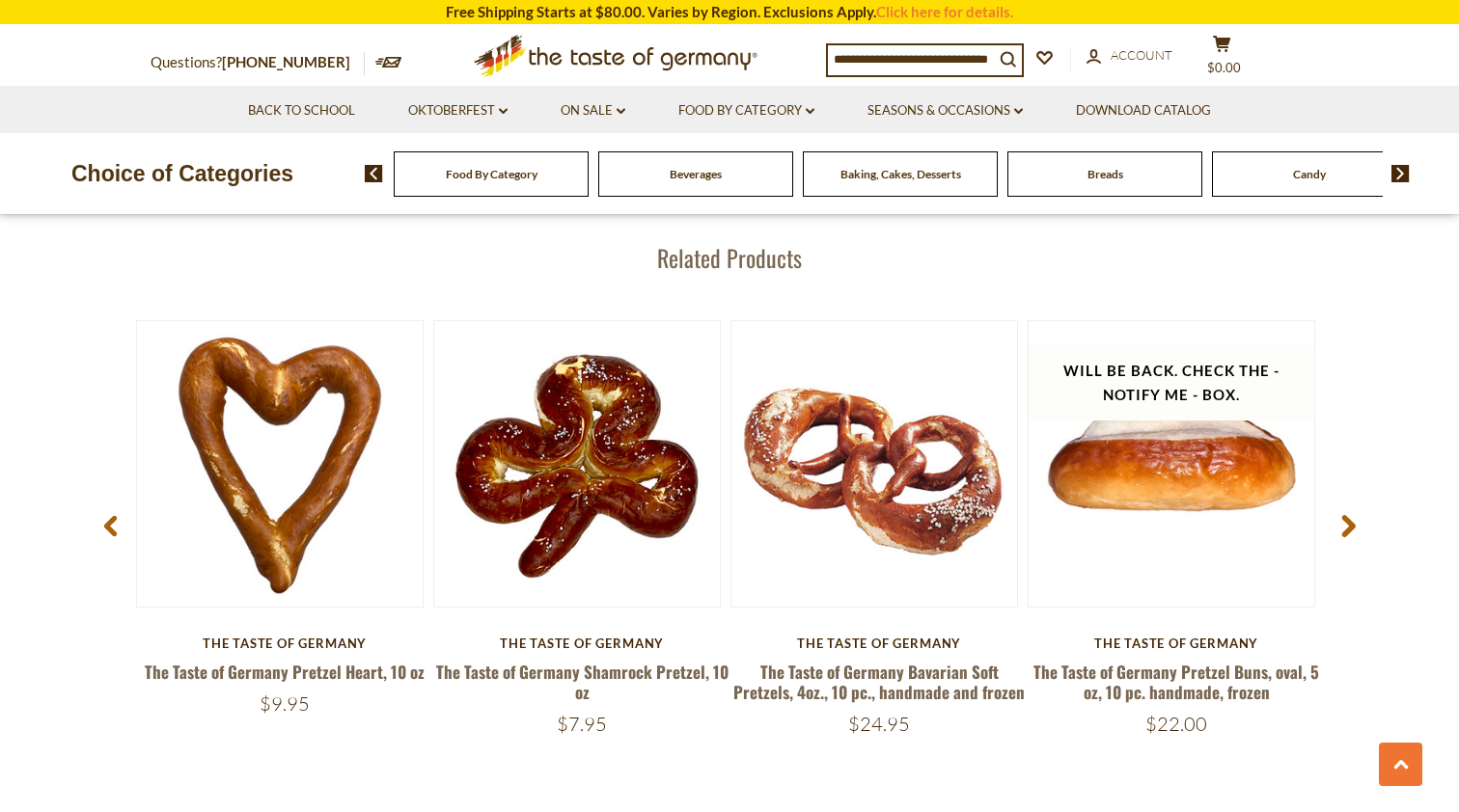
scroll to position [2590, 0]
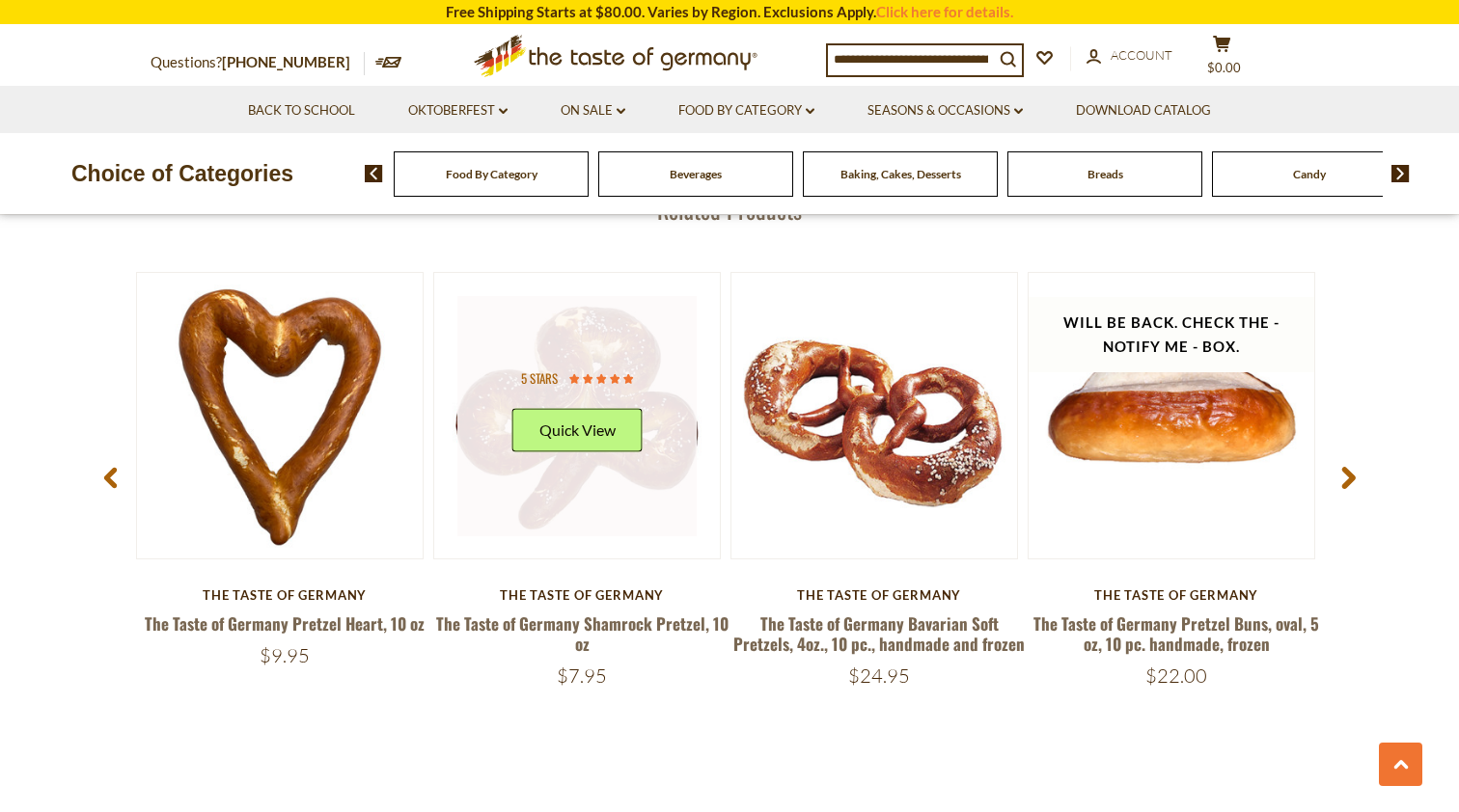
click at [585, 440] on link at bounding box center [577, 416] width 240 height 240
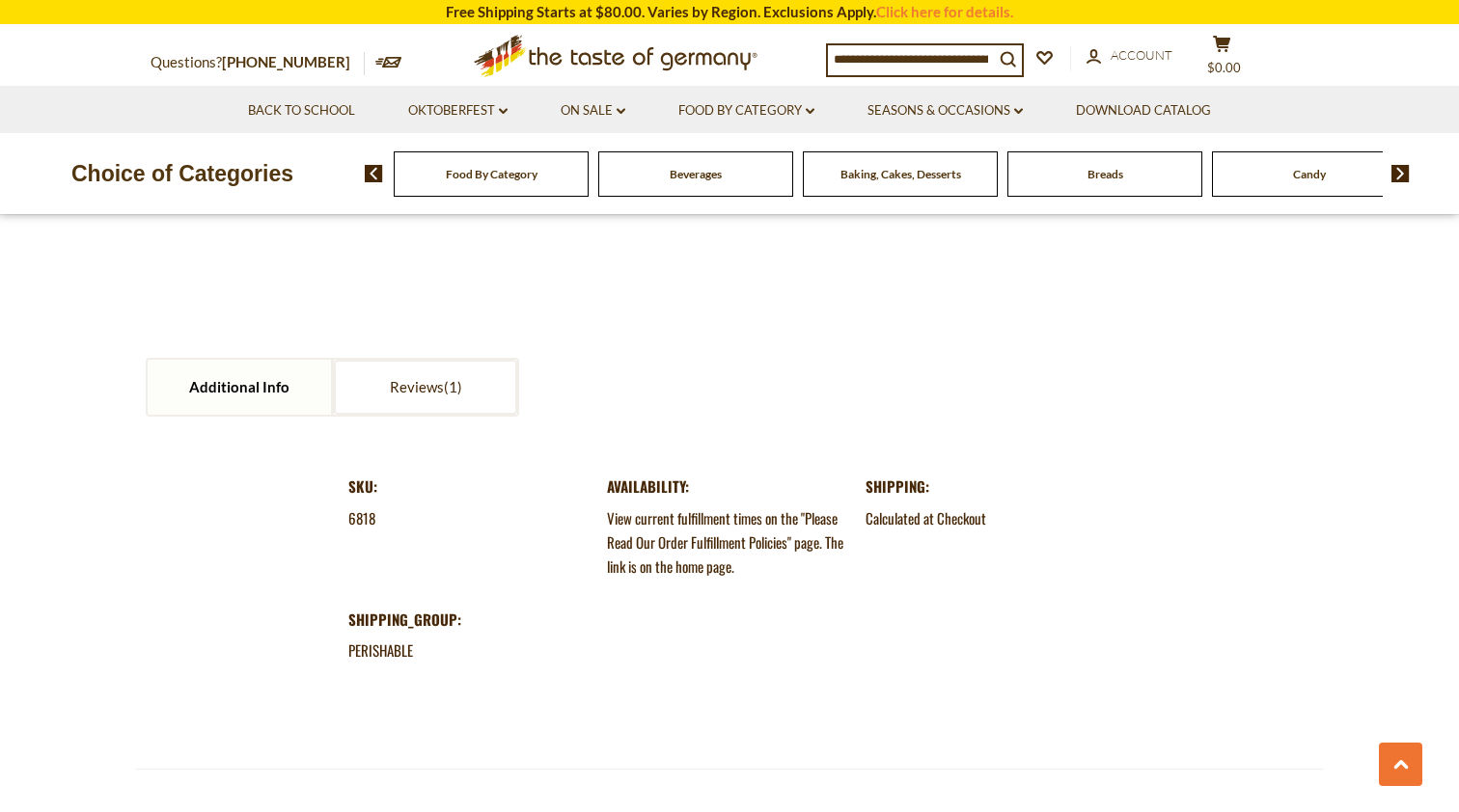
scroll to position [1983, 0]
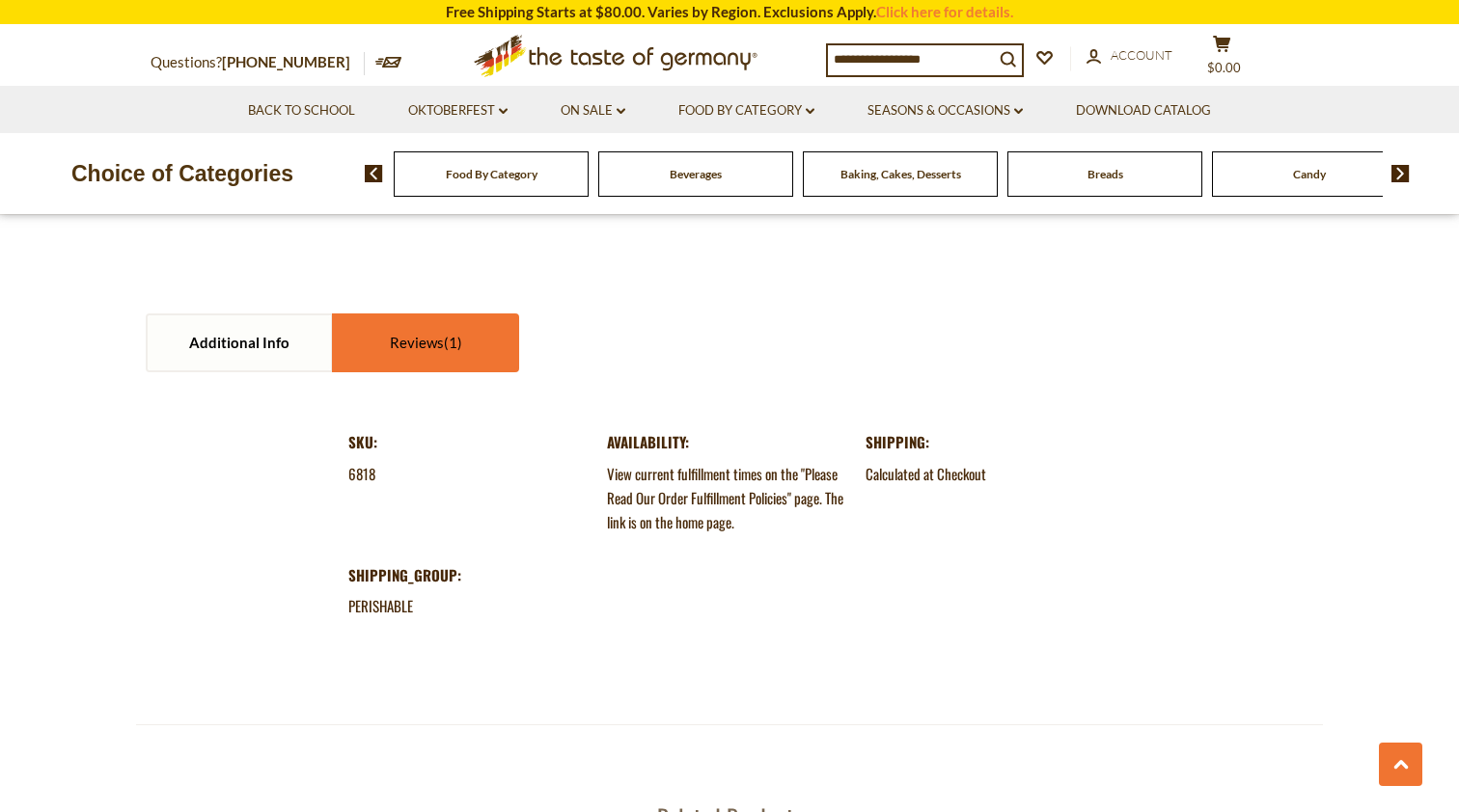
click at [413, 329] on link "Reviews" at bounding box center [425, 342] width 183 height 55
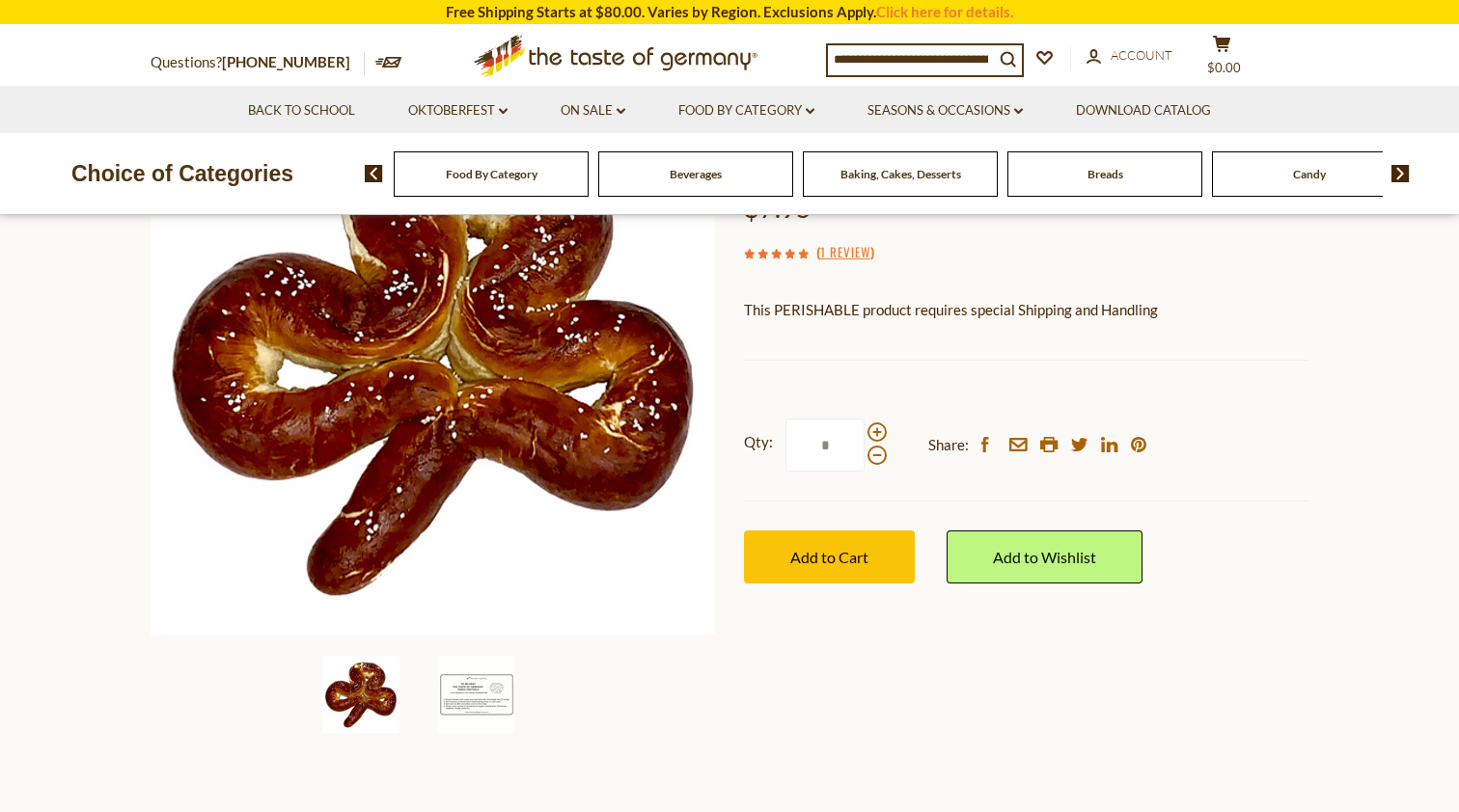
scroll to position [249, 0]
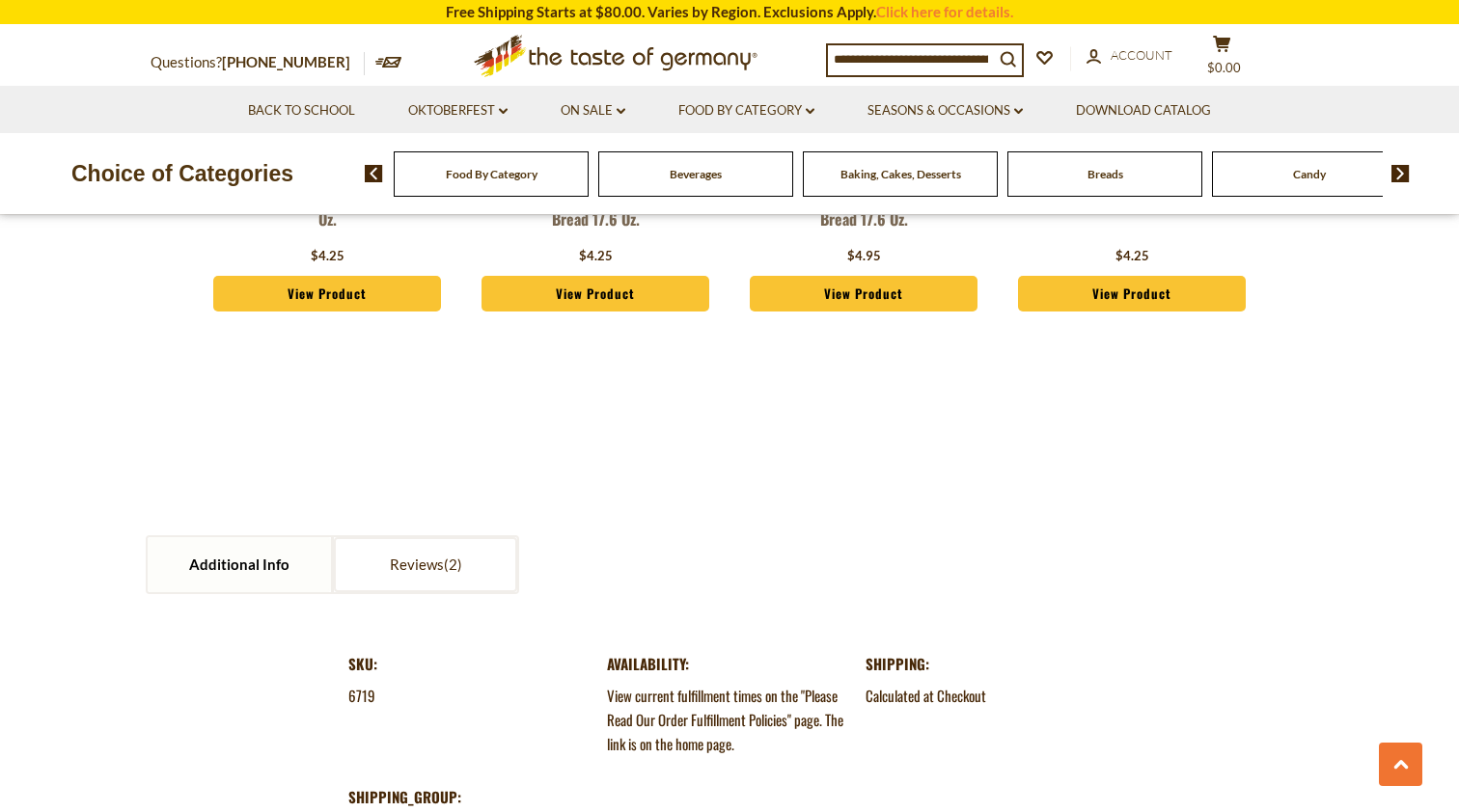
scroll to position [1791, 0]
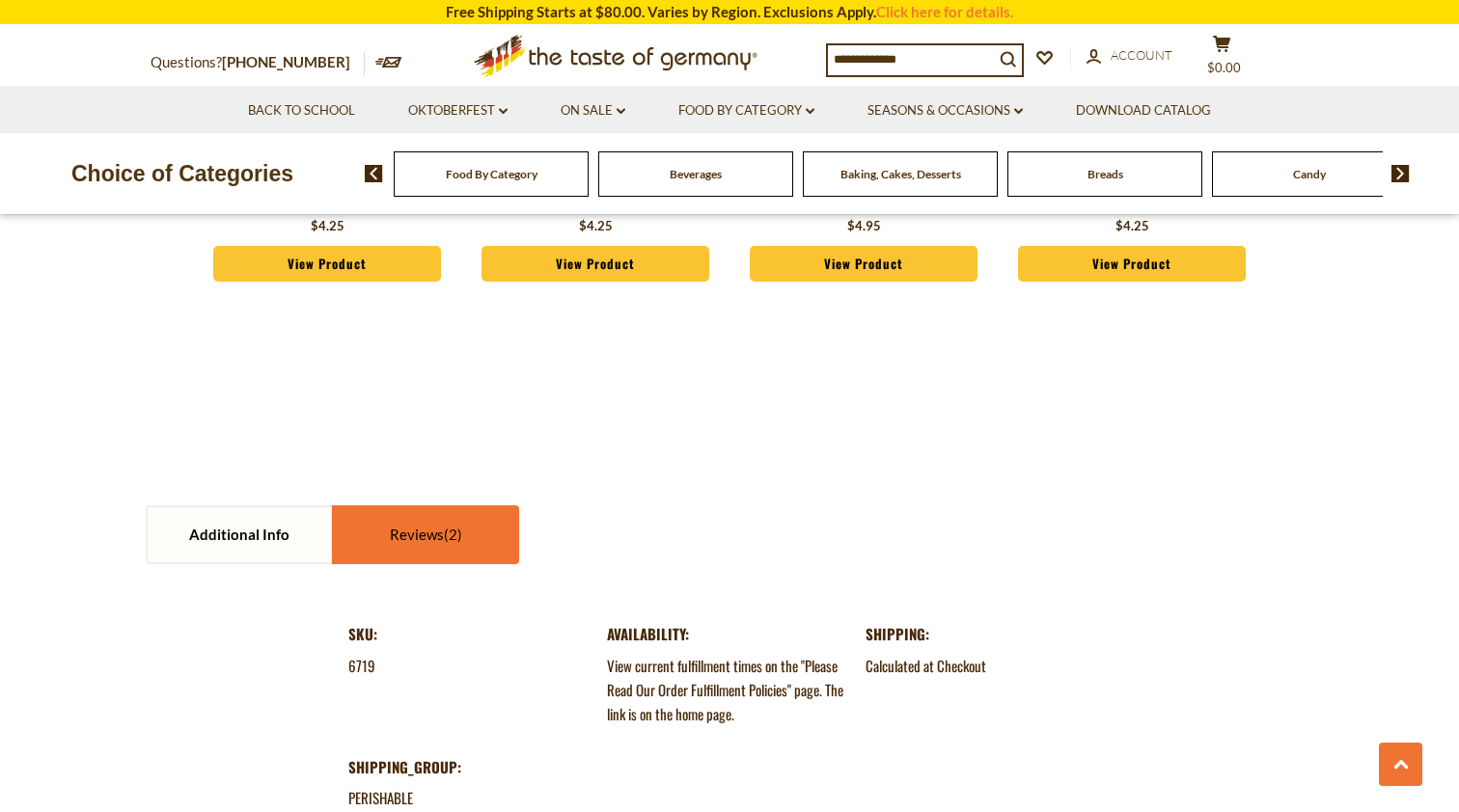
click at [403, 522] on link "Reviews" at bounding box center [425, 534] width 183 height 55
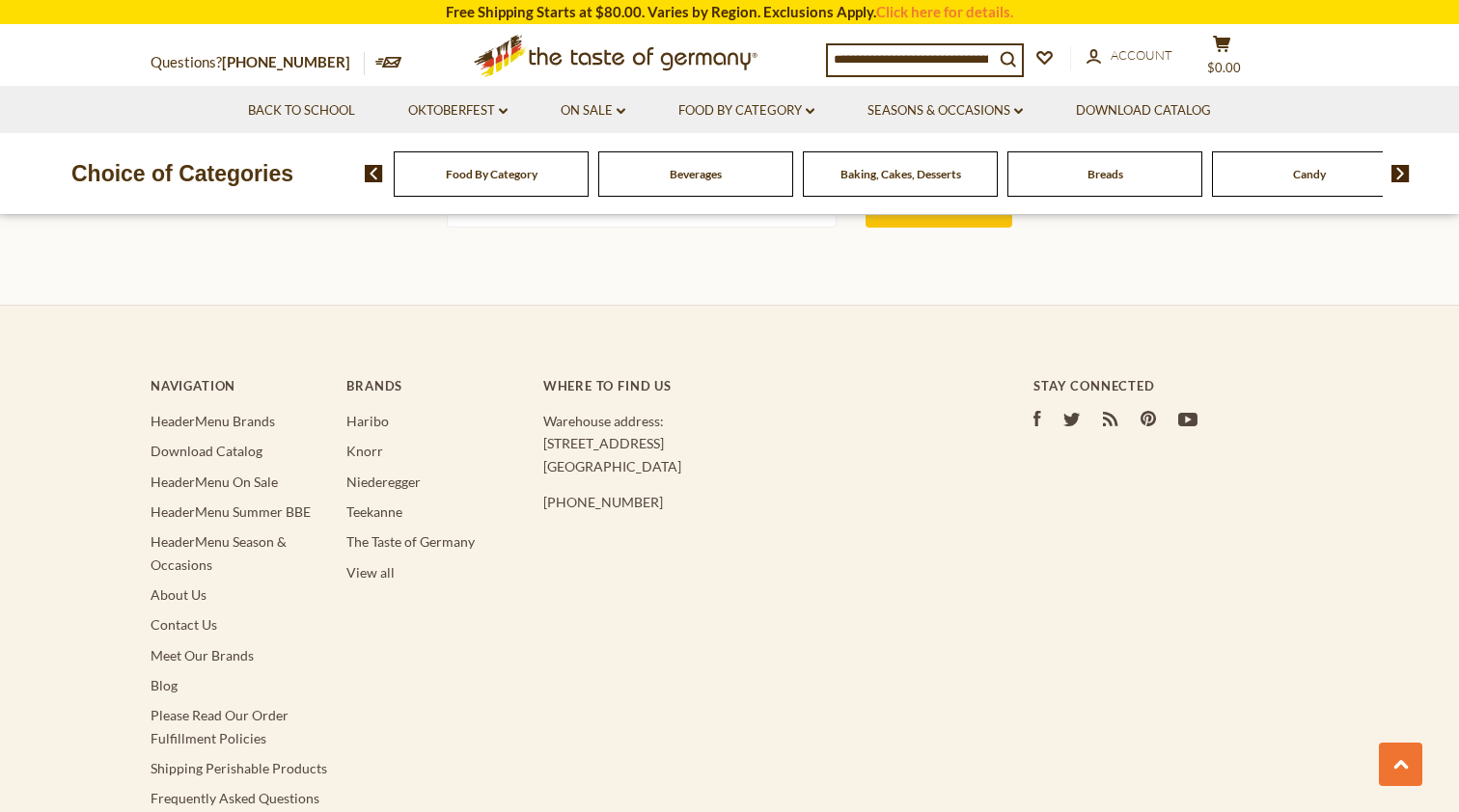
scroll to position [4528, 0]
click at [233, 411] on link "HeaderMenu Brands" at bounding box center [213, 419] width 125 height 17
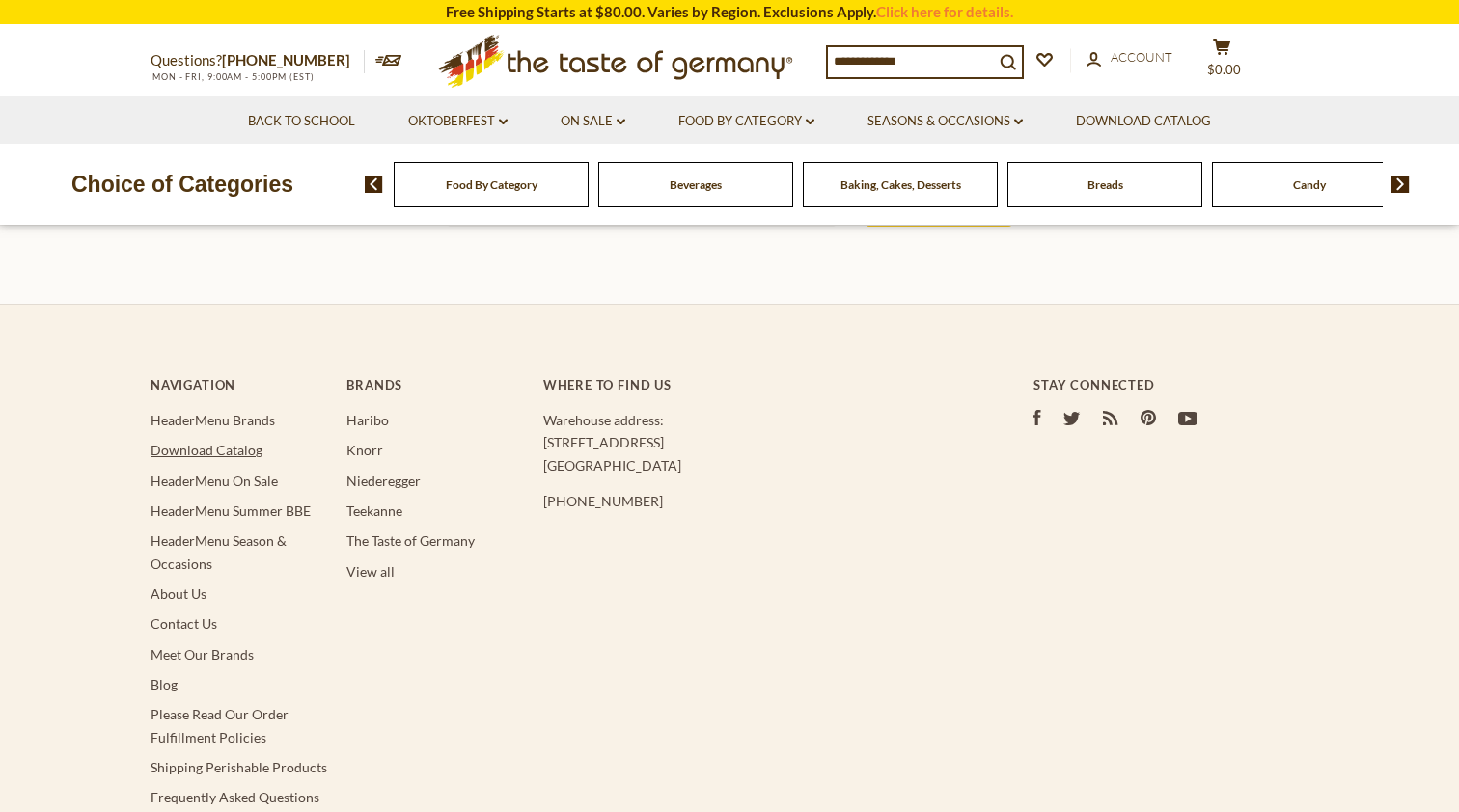
click at [231, 442] on link "Download Catalog" at bounding box center [206, 449] width 112 height 17
